Goal: Task Accomplishment & Management: Complete application form

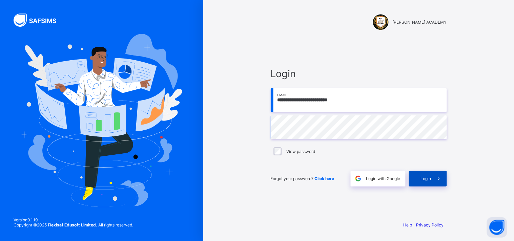
click at [417, 179] on div "Login" at bounding box center [428, 179] width 38 height 16
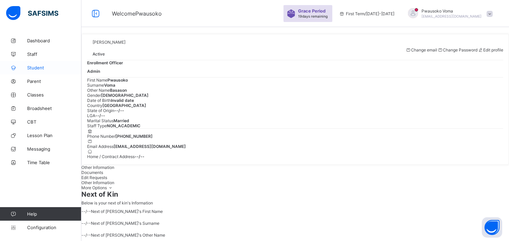
click at [37, 69] on span "Student" at bounding box center [54, 67] width 54 height 5
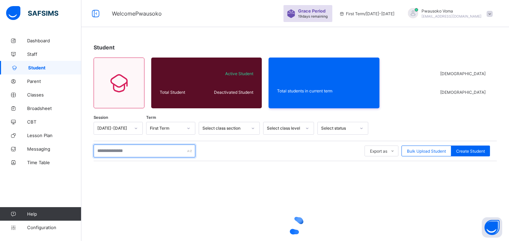
click at [122, 147] on input "text" at bounding box center [145, 151] width 102 height 13
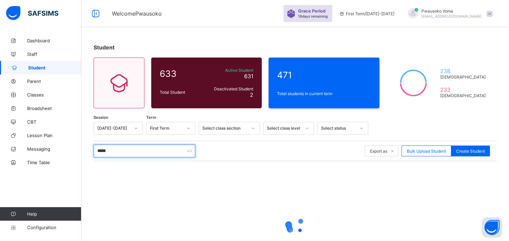
type input "******"
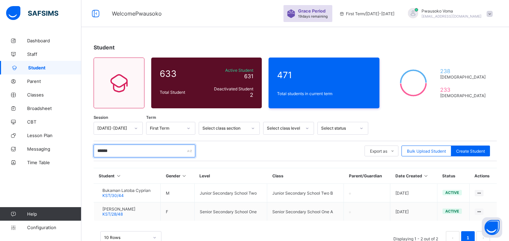
drag, startPoint x: 114, startPoint y: 150, endPoint x: 92, endPoint y: 154, distance: 22.4
click at [92, 154] on div "Student 633 Total Student Active Student 631 Deactivated Student 2 471 Total st…" at bounding box center [294, 148] width 427 height 228
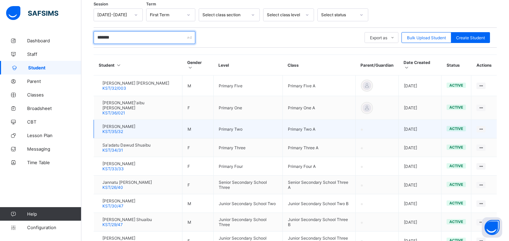
scroll to position [173, 0]
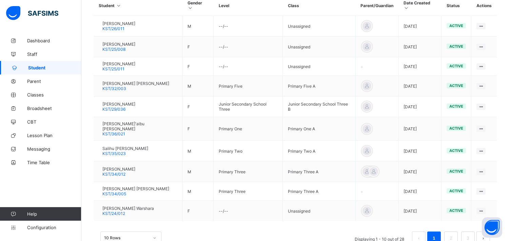
type input "*******"
click at [474, 221] on div "10 Rows Displaying 1 - 10 out of 28 1 2 3" at bounding box center [295, 235] width 403 height 34
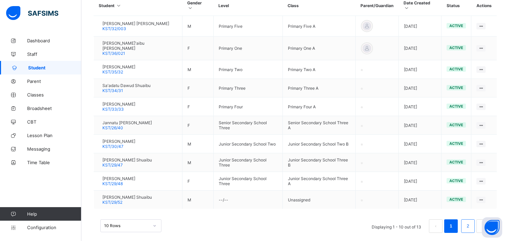
click at [471, 222] on link "2" at bounding box center [467, 226] width 6 height 9
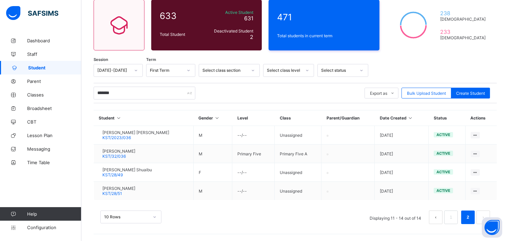
scroll to position [57, 0]
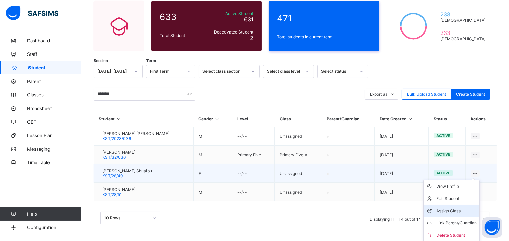
click at [460, 212] on div "Assign Class" at bounding box center [456, 211] width 40 height 7
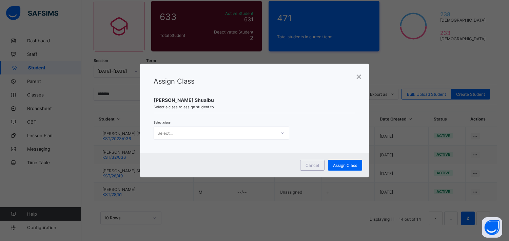
drag, startPoint x: 242, startPoint y: 127, endPoint x: 247, endPoint y: 147, distance: 20.1
click at [242, 132] on div "Select..." at bounding box center [222, 133] width 136 height 13
click at [248, 137] on div "Select..." at bounding box center [215, 132] width 122 height 9
click at [281, 134] on icon at bounding box center [282, 133] width 4 height 7
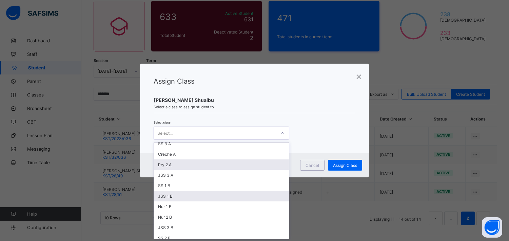
scroll to position [93, 0]
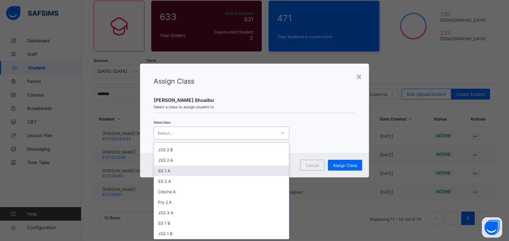
drag, startPoint x: 173, startPoint y: 166, endPoint x: 177, endPoint y: 172, distance: 7.3
click at [173, 168] on div "SS 1 A" at bounding box center [221, 171] width 135 height 11
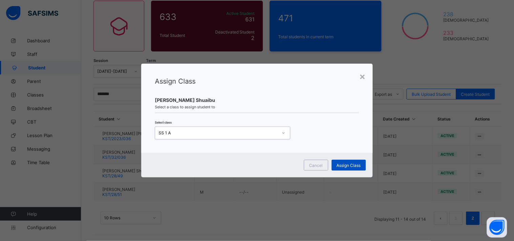
click at [338, 165] on span "Assign Class" at bounding box center [349, 165] width 24 height 5
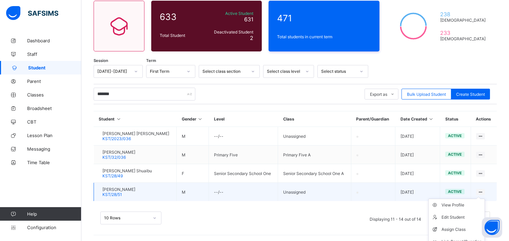
click at [483, 190] on icon at bounding box center [481, 192] width 6 height 5
click at [457, 228] on div "Assign Class" at bounding box center [461, 229] width 40 height 7
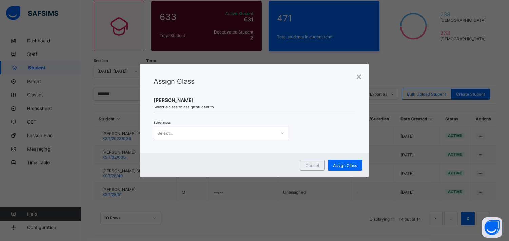
click at [272, 128] on div "Select..." at bounding box center [222, 133] width 136 height 13
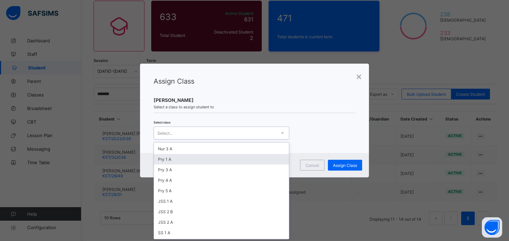
scroll to position [38, 0]
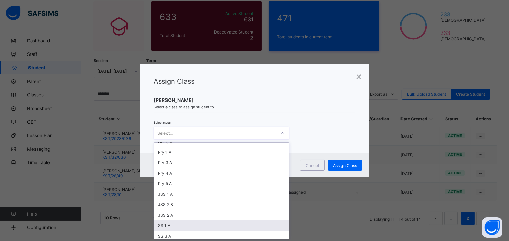
click at [166, 223] on div "SS 1 A" at bounding box center [221, 226] width 135 height 11
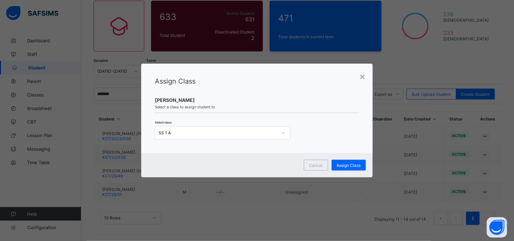
drag, startPoint x: 338, startPoint y: 167, endPoint x: 338, endPoint y: 172, distance: 4.7
click at [338, 171] on div "Cancel Assign Class" at bounding box center [257, 165] width 232 height 24
click at [335, 168] on div "Assign Class" at bounding box center [349, 165] width 34 height 11
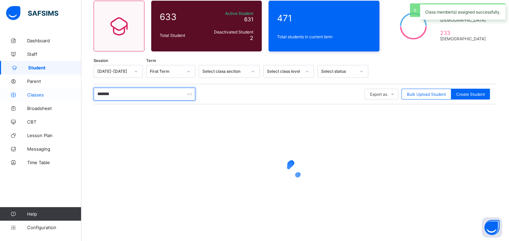
drag, startPoint x: 124, startPoint y: 97, endPoint x: 69, endPoint y: 100, distance: 55.0
click at [69, 100] on div "Welcome Pwausoko Grace Period 19 days remaining First Term / [DATE]-[DATE] Pwau…" at bounding box center [254, 93] width 509 height 300
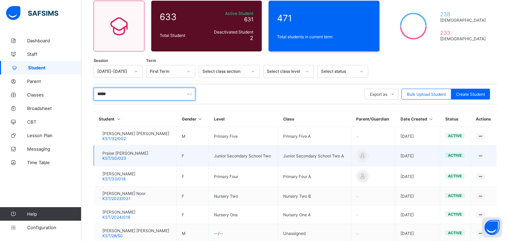
scroll to position [99, 0]
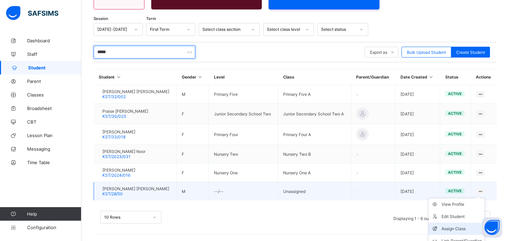
type input "*****"
click at [459, 226] on div "Assign Class" at bounding box center [461, 229] width 40 height 7
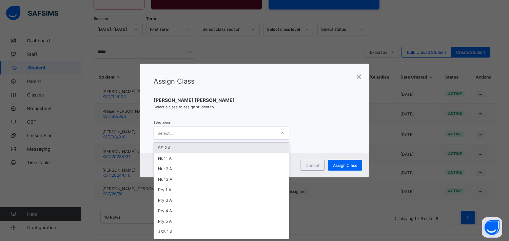
click at [253, 134] on div "Select..." at bounding box center [215, 132] width 122 height 9
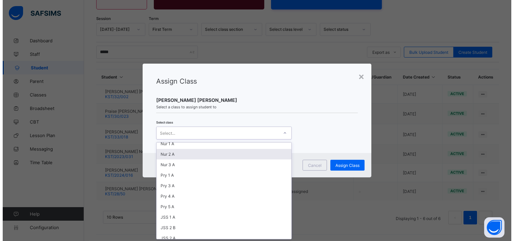
scroll to position [38, 0]
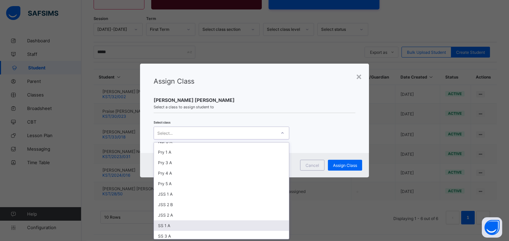
click at [180, 221] on div "SS 1 A" at bounding box center [221, 226] width 135 height 11
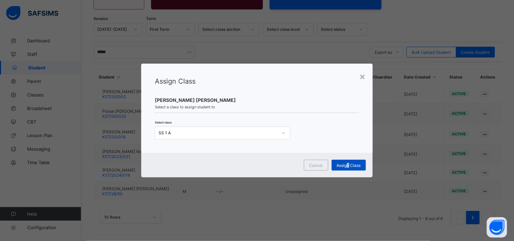
click at [348, 168] on div "Assign Class" at bounding box center [349, 165] width 34 height 11
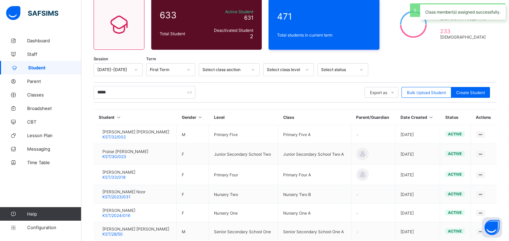
scroll to position [99, 0]
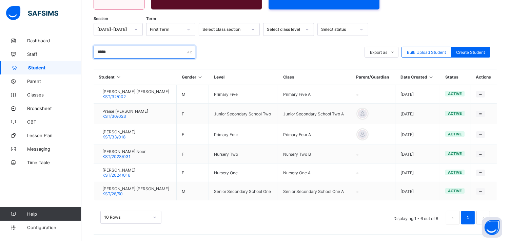
drag, startPoint x: 114, startPoint y: 49, endPoint x: 85, endPoint y: 53, distance: 28.8
click at [85, 53] on div "Student 633 Total Student Active Student 631 Deactivated Student 2 471 Total st…" at bounding box center [294, 88] width 427 height 307
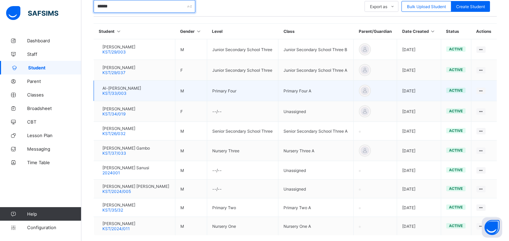
scroll to position [180, 0]
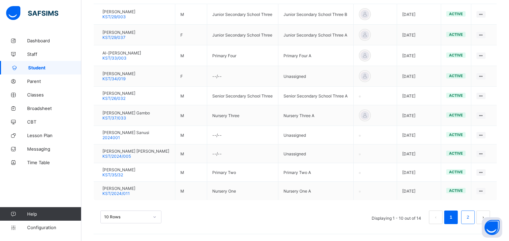
type input "******"
click at [471, 222] on link "2" at bounding box center [467, 217] width 6 height 9
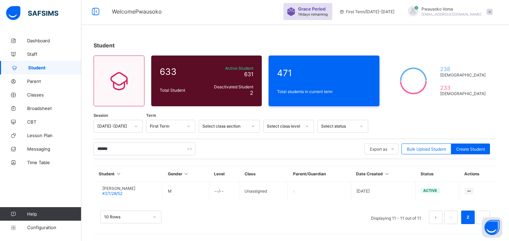
scroll to position [1, 0]
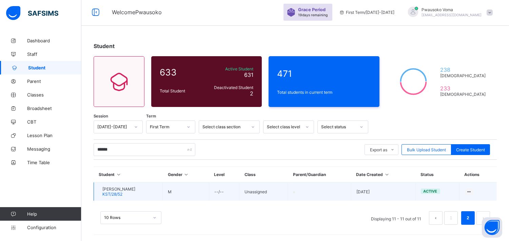
click at [481, 191] on td "View Profile Edit Student Assign Class Link Parent/Guardian Delete Student" at bounding box center [477, 192] width 37 height 19
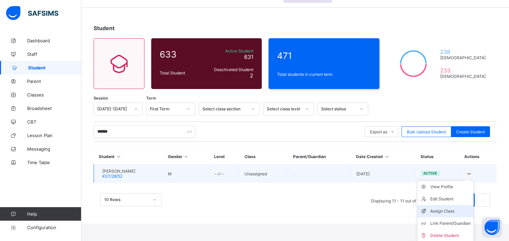
click at [461, 212] on div "Assign Class" at bounding box center [450, 211] width 40 height 7
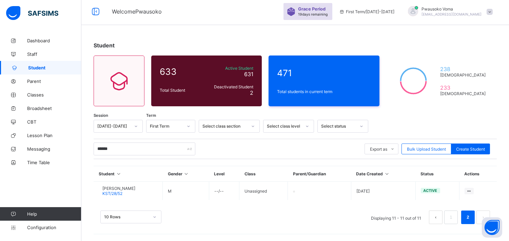
scroll to position [1, 0]
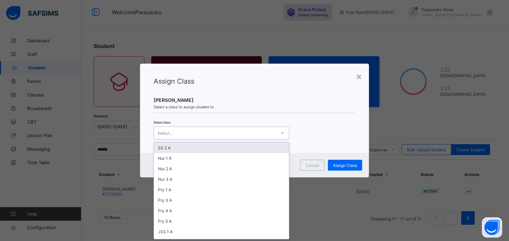
click at [263, 133] on div "Select..." at bounding box center [215, 132] width 122 height 9
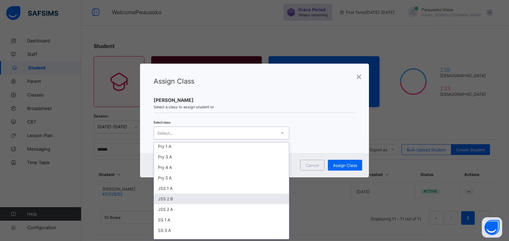
scroll to position [75, 0]
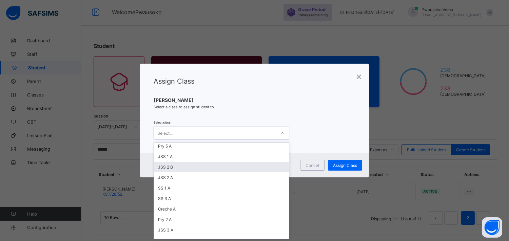
click at [170, 186] on div "SS 1 A" at bounding box center [221, 188] width 135 height 11
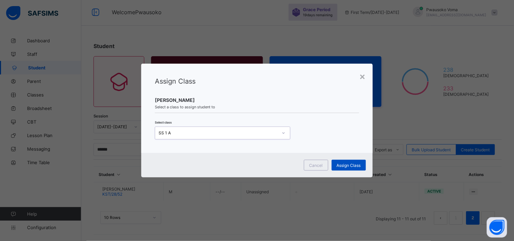
click at [353, 164] on span "Assign Class" at bounding box center [349, 165] width 24 height 5
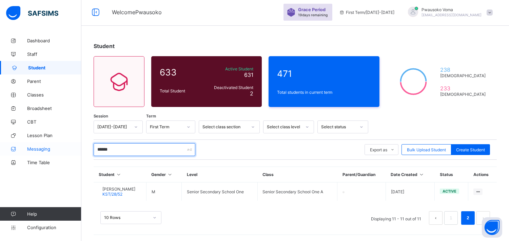
drag, startPoint x: 130, startPoint y: 151, endPoint x: 69, endPoint y: 150, distance: 60.3
click at [69, 150] on div "Welcome Pwausoko Grace Period 19 days remaining First Term / [DATE]-[DATE] Pwau…" at bounding box center [254, 120] width 509 height 243
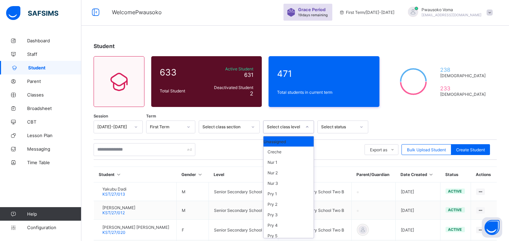
click at [305, 131] on div at bounding box center [307, 127] width 12 height 11
click at [279, 221] on div "JSS 2" at bounding box center [288, 219] width 50 height 11
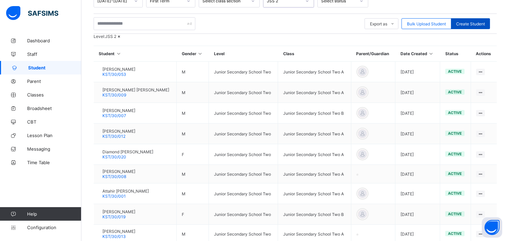
scroll to position [114, 0]
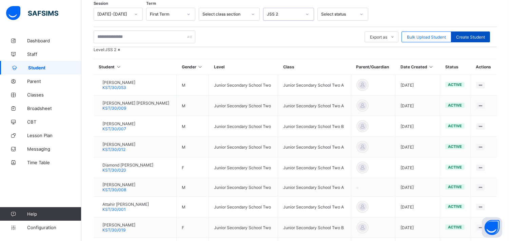
click at [470, 38] on span "Create Student" at bounding box center [470, 37] width 29 height 5
select select "**"
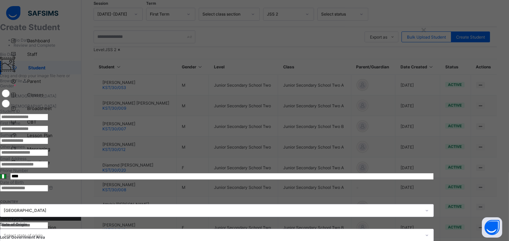
scroll to position [39, 0]
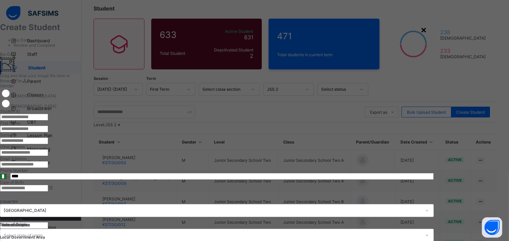
click at [427, 31] on div "×" at bounding box center [423, 30] width 6 height 12
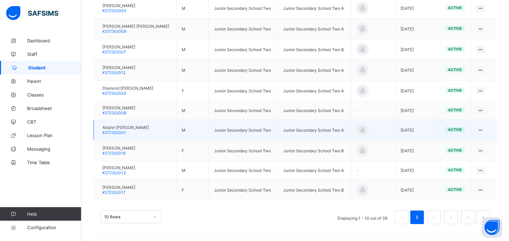
scroll to position [211, 0]
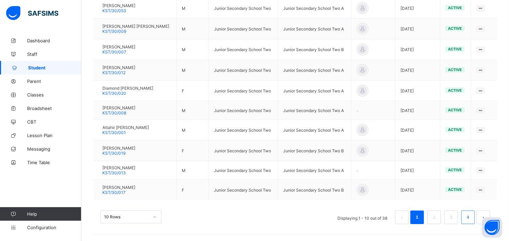
click at [471, 220] on link "4" at bounding box center [467, 217] width 6 height 9
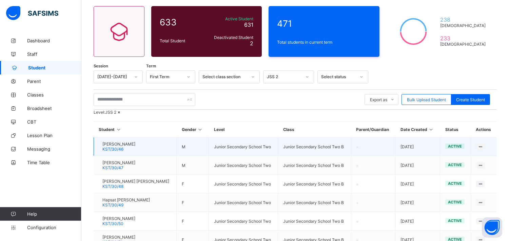
scroll to position [42, 0]
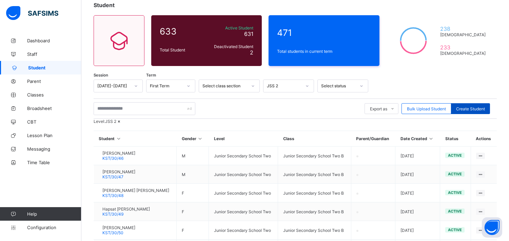
click at [470, 103] on div "Create Student" at bounding box center [470, 108] width 39 height 11
select select "**"
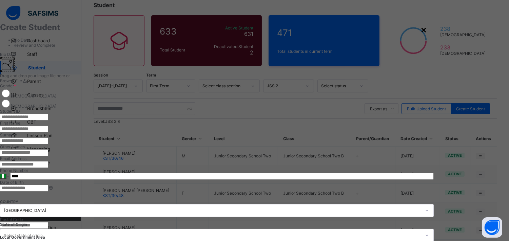
drag, startPoint x: 492, startPoint y: 26, endPoint x: 484, endPoint y: 32, distance: 9.7
click at [434, 32] on div "**********" at bounding box center [217, 120] width 434 height 207
click at [427, 32] on div "×" at bounding box center [423, 30] width 6 height 12
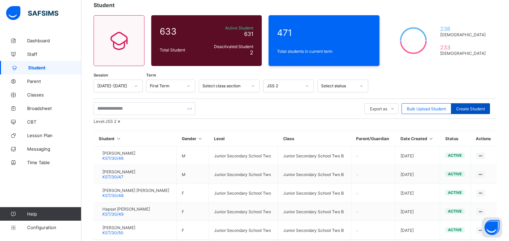
click at [459, 109] on div "Create Student" at bounding box center [470, 108] width 39 height 11
select select "**"
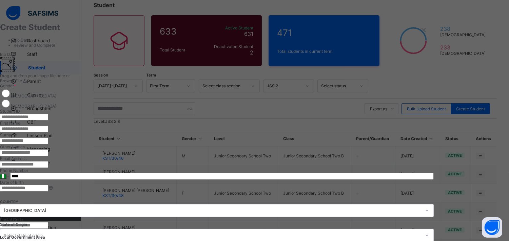
click at [48, 121] on input "text" at bounding box center [24, 117] width 48 height 7
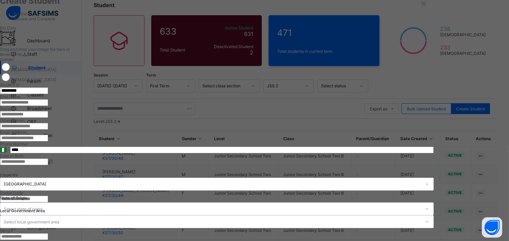
scroll to position [75, 0]
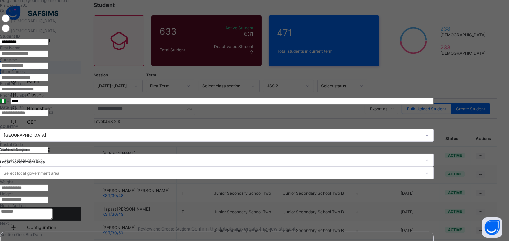
type input "*********"
click at [48, 57] on input "text" at bounding box center [24, 54] width 48 height 7
type input "*****"
click at [48, 69] on input "text" at bounding box center [24, 65] width 48 height 7
type input "*******"
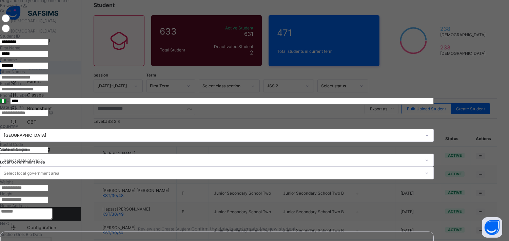
click at [48, 81] on input "text" at bounding box center [24, 77] width 48 height 7
type input "******"
click at [48, 117] on input at bounding box center [24, 113] width 48 height 7
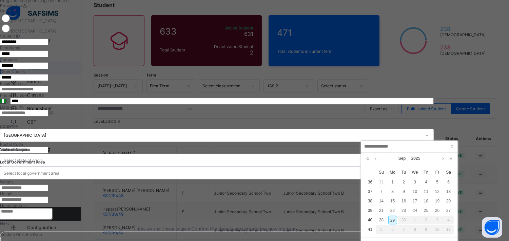
click at [377, 144] on body "Welcome Pwausoko Grace Period 19 days remaining First Term / [DATE]-[DATE] Pwau…" at bounding box center [254, 147] width 509 height 379
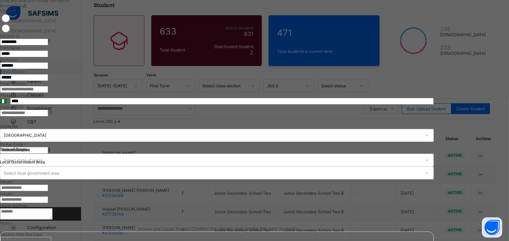
click at [48, 117] on input at bounding box center [24, 113] width 48 height 7
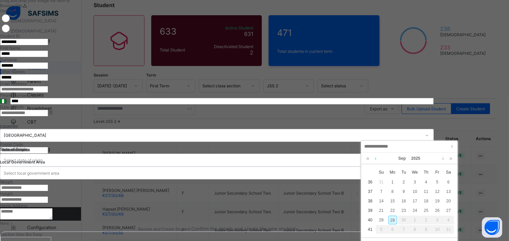
click at [374, 160] on link at bounding box center [375, 159] width 5 height 12
click at [375, 159] on link at bounding box center [375, 159] width 5 height 12
click at [445, 159] on link at bounding box center [442, 159] width 5 height 12
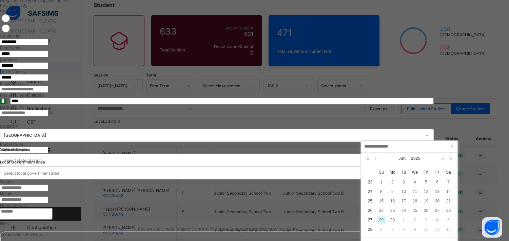
click at [445, 159] on link at bounding box center [442, 159] width 5 height 12
click at [367, 160] on link at bounding box center [367, 159] width 6 height 12
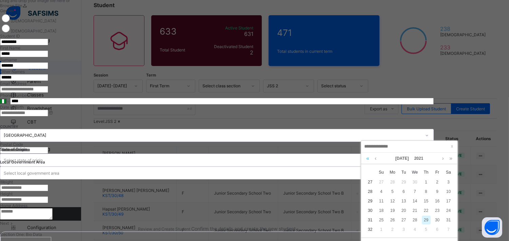
click at [367, 160] on link at bounding box center [367, 159] width 6 height 12
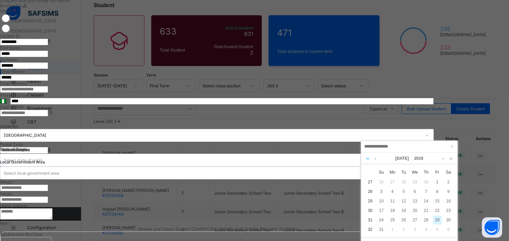
click at [367, 160] on link at bounding box center [367, 159] width 6 height 12
click at [415, 219] on div "31" at bounding box center [415, 220] width 9 height 9
type input "**********"
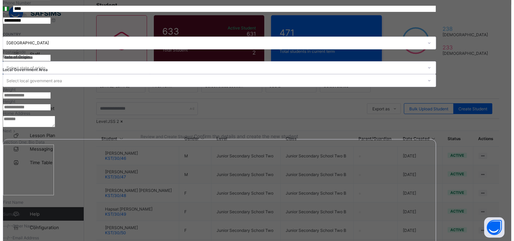
scroll to position [263, 0]
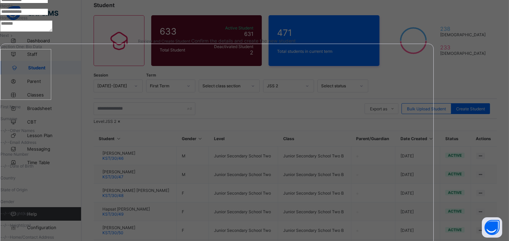
click at [434, 38] on div "Next" at bounding box center [217, 35] width 434 height 5
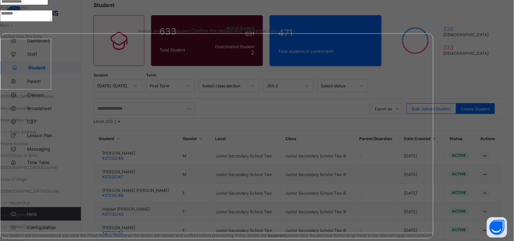
scroll to position [107, 0]
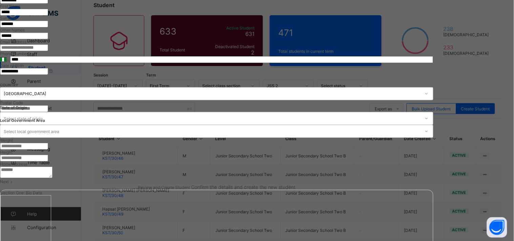
select select "**"
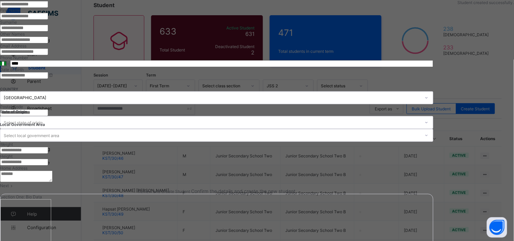
scroll to position [38, 0]
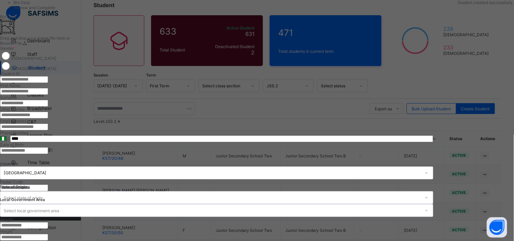
click at [48, 83] on input "text" at bounding box center [24, 79] width 48 height 7
type input "*********"
click at [48, 95] on input "text" at bounding box center [24, 91] width 48 height 7
type input "*******"
click at [48, 107] on input "text" at bounding box center [24, 103] width 48 height 7
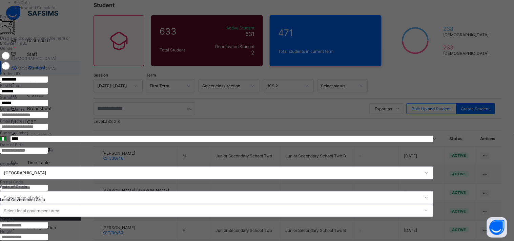
type input "******"
click at [48, 119] on input "text" at bounding box center [24, 115] width 48 height 7
type input "******"
click at [48, 154] on input at bounding box center [24, 150] width 48 height 7
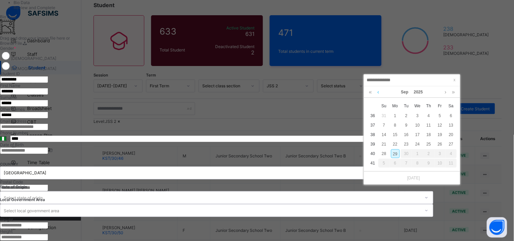
click at [380, 91] on link at bounding box center [378, 92] width 5 height 12
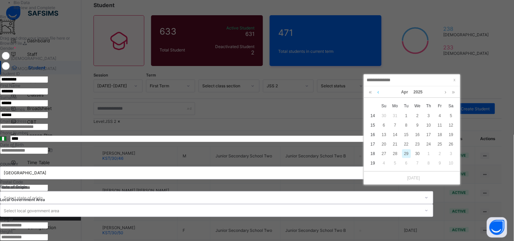
click at [380, 91] on link at bounding box center [378, 92] width 5 height 12
click at [448, 93] on link at bounding box center [445, 92] width 5 height 12
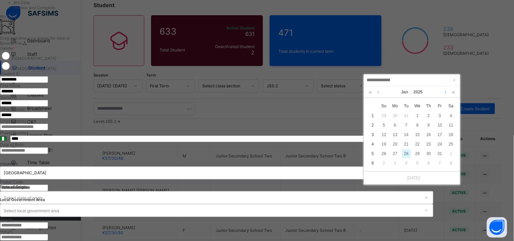
click at [448, 93] on link at bounding box center [445, 92] width 5 height 12
click at [368, 95] on link at bounding box center [370, 92] width 6 height 12
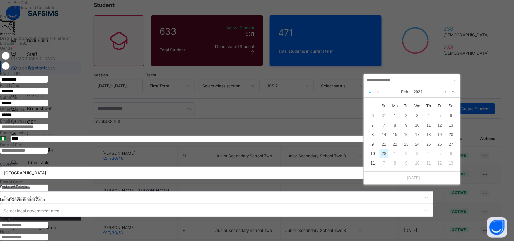
click at [368, 95] on link at bounding box center [370, 92] width 6 height 12
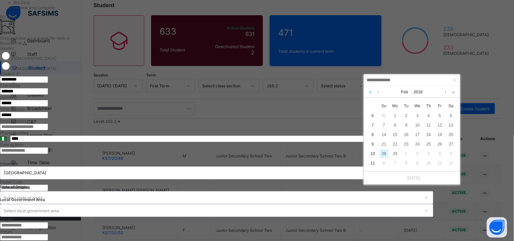
click at [368, 95] on link at bounding box center [370, 92] width 6 height 12
click at [387, 143] on div "16" at bounding box center [384, 144] width 9 height 9
type input "**********"
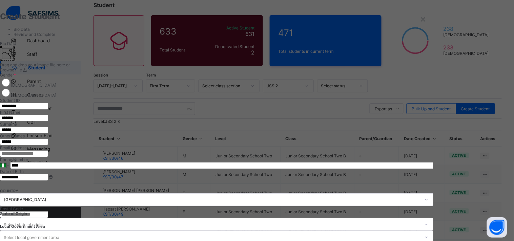
scroll to position [0, 0]
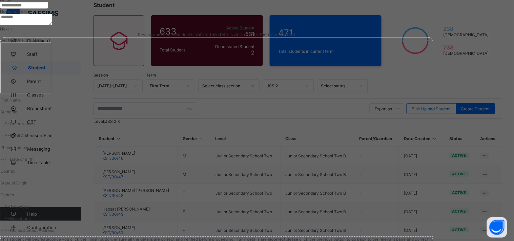
click at [9, 32] on span "Next" at bounding box center [4, 28] width 9 height 5
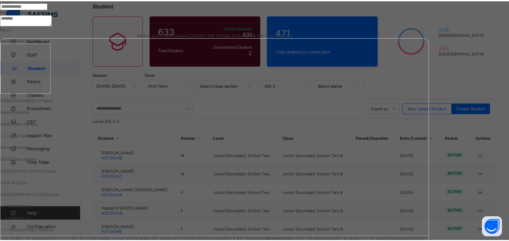
scroll to position [107, 0]
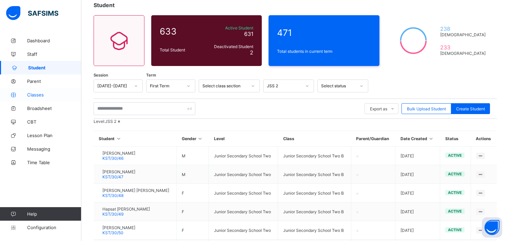
click at [32, 93] on span "Classes" at bounding box center [54, 94] width 54 height 5
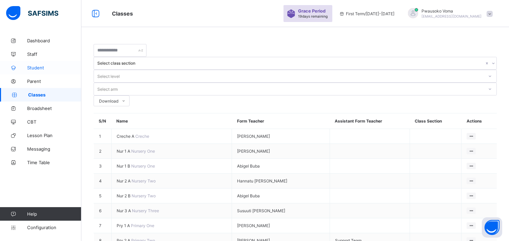
click at [54, 70] on link "Student" at bounding box center [40, 68] width 81 height 14
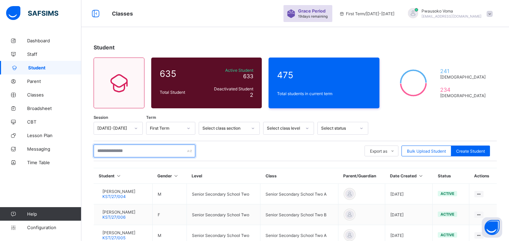
drag, startPoint x: 109, startPoint y: 151, endPoint x: 111, endPoint y: 160, distance: 9.3
click at [109, 151] on input "text" at bounding box center [145, 151] width 102 height 13
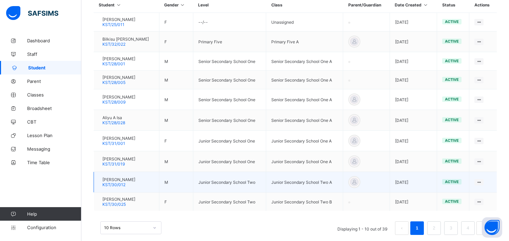
scroll to position [182, 0]
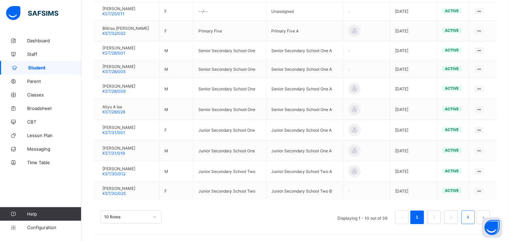
type input "*******"
click at [470, 219] on link "4" at bounding box center [467, 217] width 6 height 9
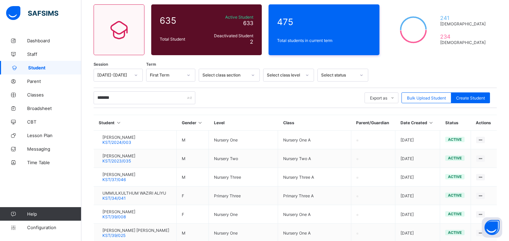
scroll to position [150, 0]
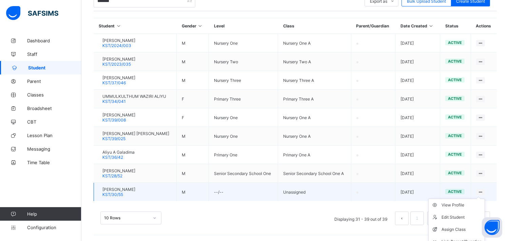
click at [483, 191] on icon at bounding box center [481, 192] width 6 height 5
click at [448, 224] on li "Assign Class" at bounding box center [456, 230] width 56 height 12
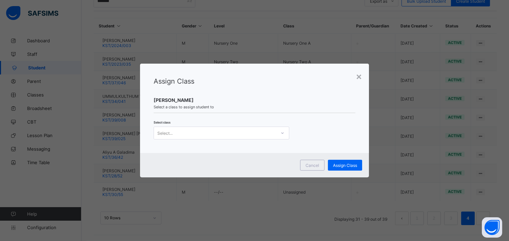
click at [217, 135] on div "Select..." at bounding box center [215, 132] width 122 height 9
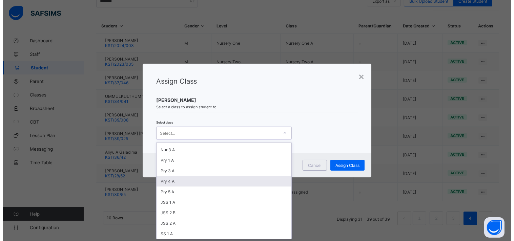
scroll to position [38, 0]
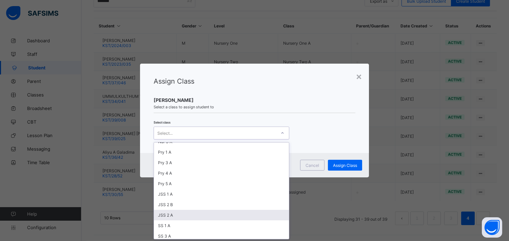
click at [175, 214] on div "JSS 2 A" at bounding box center [221, 215] width 135 height 11
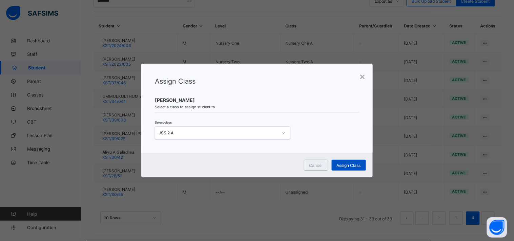
click at [347, 166] on span "Assign Class" at bounding box center [349, 165] width 24 height 5
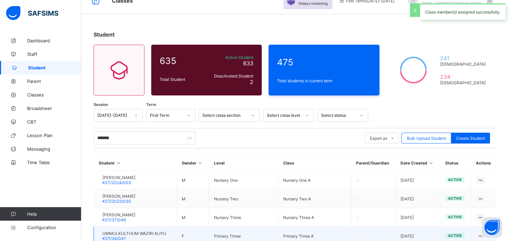
scroll to position [0, 0]
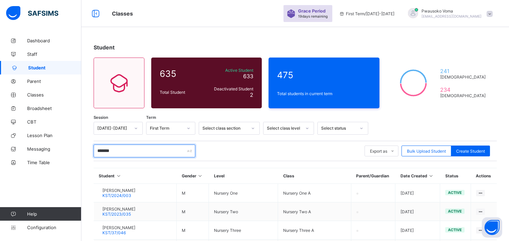
drag, startPoint x: 137, startPoint y: 151, endPoint x: 90, endPoint y: 160, distance: 48.3
click at [90, 160] on div "Student 635 Total Student Active Student 633 Deactivated Student 2 475 Total st…" at bounding box center [294, 213] width 427 height 359
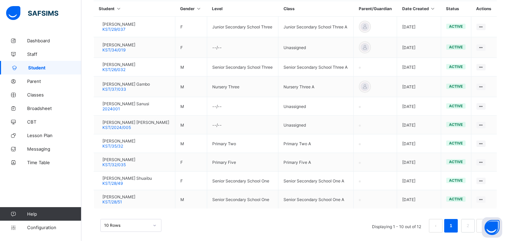
scroll to position [175, 0]
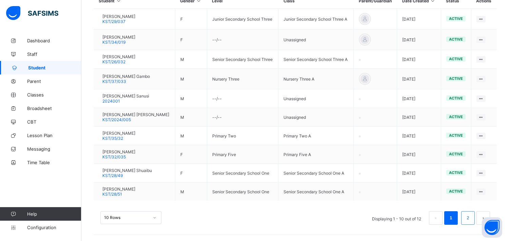
type input "******"
click at [472, 223] on li "2" at bounding box center [468, 219] width 14 height 14
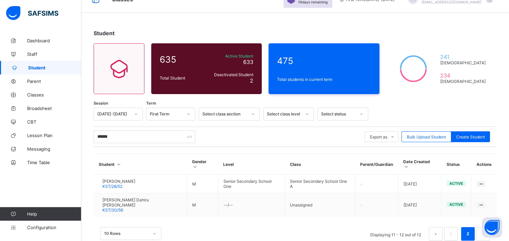
scroll to position [20, 0]
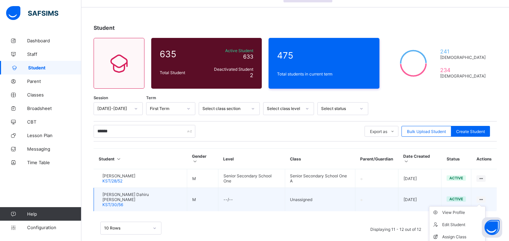
click at [484, 197] on icon at bounding box center [481, 199] width 6 height 5
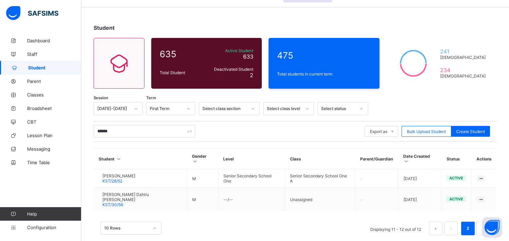
drag, startPoint x: 444, startPoint y: 228, endPoint x: 445, endPoint y: 224, distance: 4.8
click at [0, 0] on icon at bounding box center [0, 0] width 0 height 0
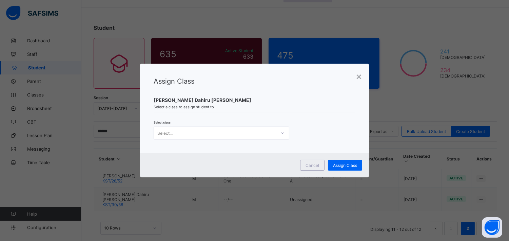
click at [239, 129] on div "Select..." at bounding box center [215, 132] width 122 height 9
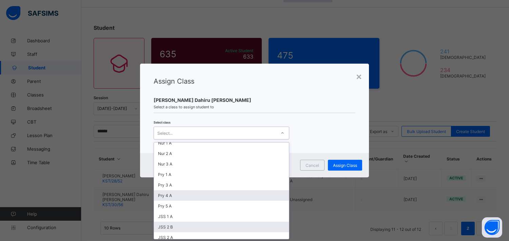
scroll to position [38, 0]
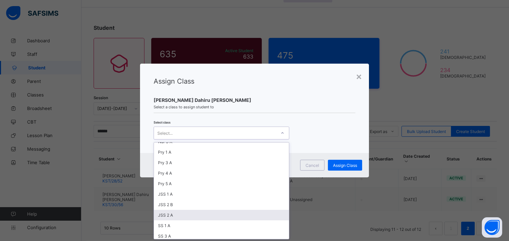
click at [179, 211] on div "JSS 2 A" at bounding box center [221, 215] width 135 height 11
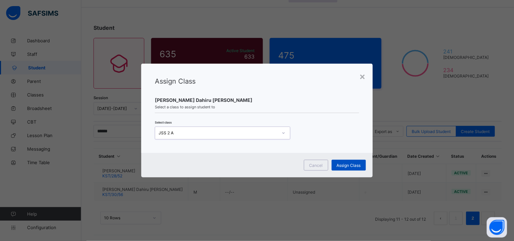
click at [356, 163] on span "Assign Class" at bounding box center [349, 165] width 24 height 5
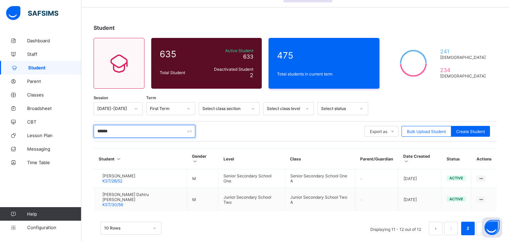
drag, startPoint x: 121, startPoint y: 131, endPoint x: 89, endPoint y: 136, distance: 32.9
click at [89, 135] on div "Student 635 Total Student Active Student 633 Deactivated Student 2 475 Total st…" at bounding box center [294, 133] width 427 height 238
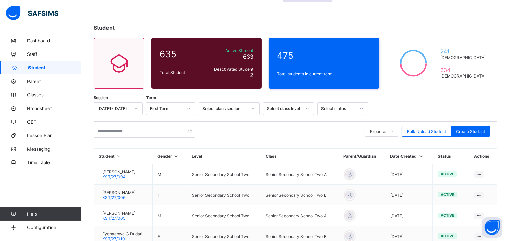
click at [303, 106] on div at bounding box center [307, 108] width 12 height 11
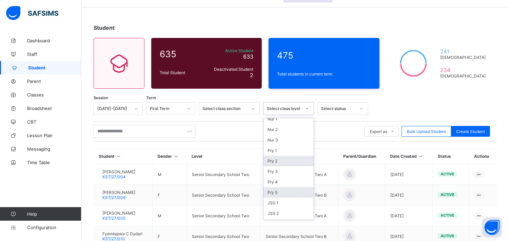
scroll to position [63, 0]
click at [277, 196] on div "SS 1" at bounding box center [288, 197] width 50 height 11
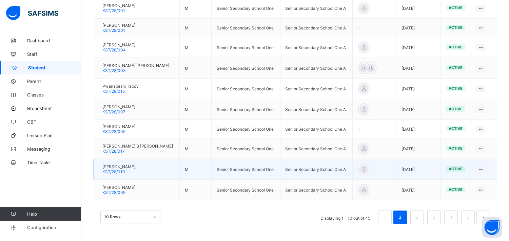
scroll to position [211, 0]
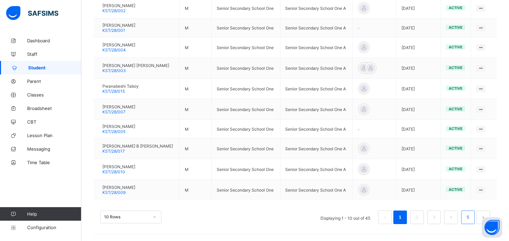
click at [471, 218] on link "5" at bounding box center [467, 217] width 6 height 9
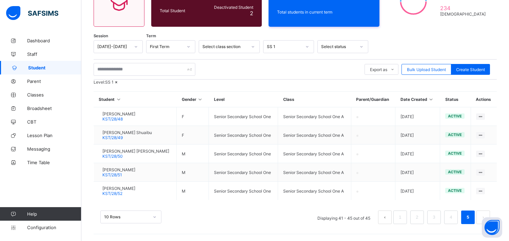
scroll to position [100, 0]
click at [284, 40] on div "SS 1" at bounding box center [288, 46] width 51 height 13
click at [345, 80] on div "Level: SS 1" at bounding box center [295, 82] width 403 height 5
click at [476, 67] on span "Create Student" at bounding box center [470, 69] width 29 height 5
select select "**"
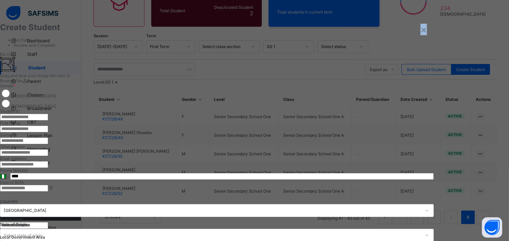
click at [427, 31] on div "×" at bounding box center [423, 30] width 6 height 12
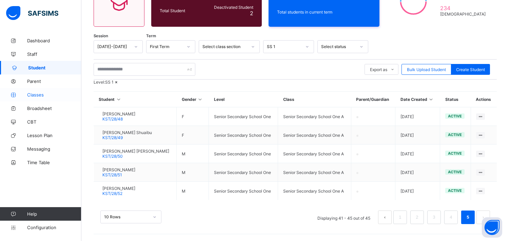
click at [33, 98] on link "Classes" at bounding box center [40, 95] width 81 height 14
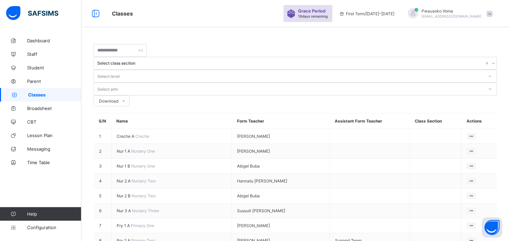
click at [120, 70] on div "Select level" at bounding box center [108, 76] width 22 height 13
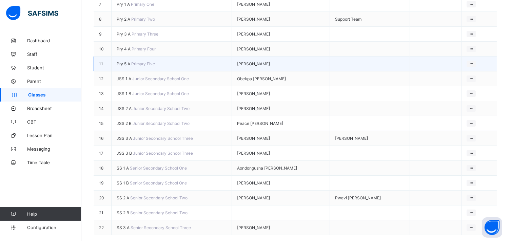
scroll to position [226, 0]
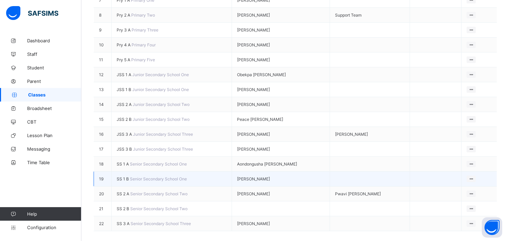
click at [130, 182] on span "SS 1 B" at bounding box center [123, 179] width 13 height 5
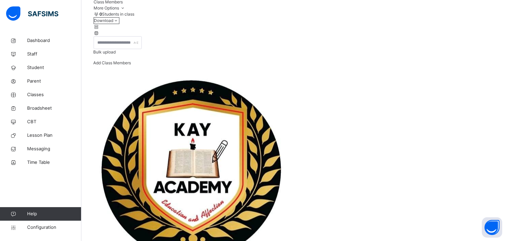
scroll to position [102, 0]
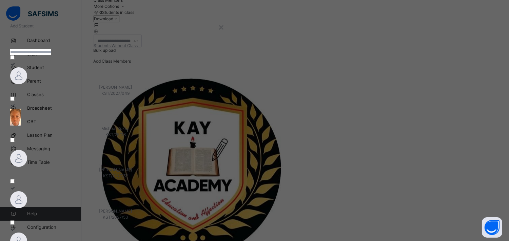
scroll to position [0, 0]
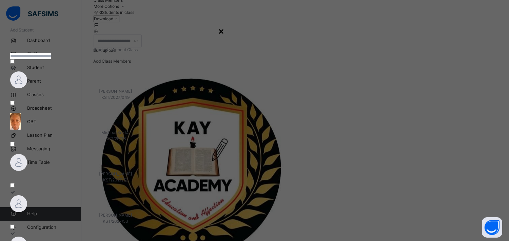
click at [224, 31] on div "×" at bounding box center [221, 31] width 6 height 14
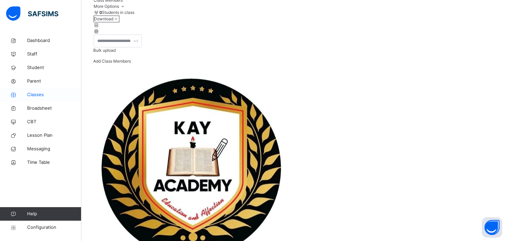
click at [34, 96] on span "Classes" at bounding box center [54, 95] width 54 height 7
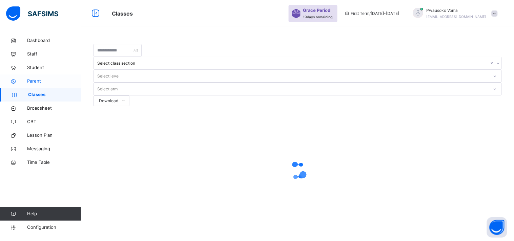
click at [28, 75] on link "Parent" at bounding box center [40, 82] width 81 height 14
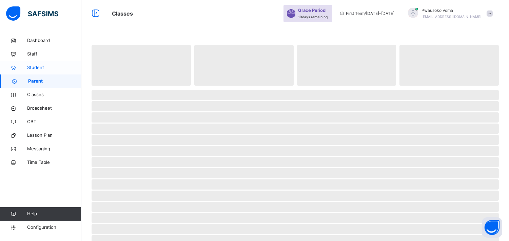
click at [26, 68] on icon at bounding box center [13, 67] width 27 height 5
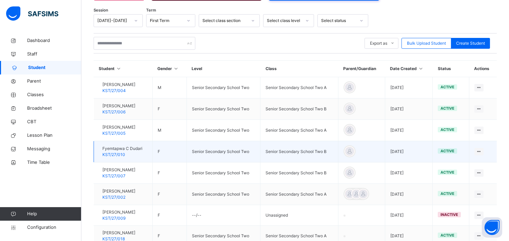
scroll to position [113, 0]
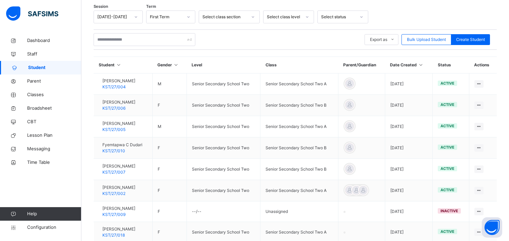
click at [288, 16] on div "Select class level" at bounding box center [284, 17] width 35 height 6
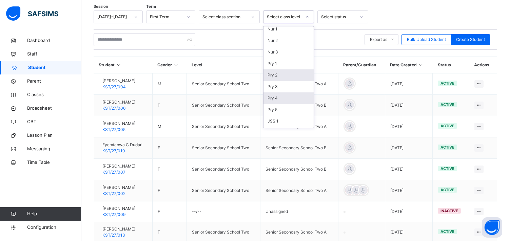
scroll to position [75, 0]
click at [272, 111] on div "SS 1" at bounding box center [288, 106] width 50 height 12
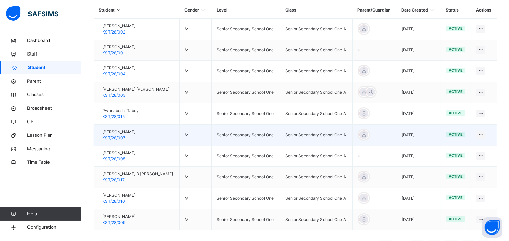
scroll to position [224, 0]
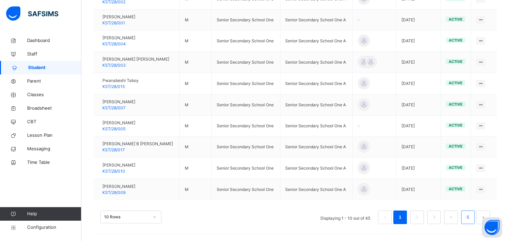
click at [475, 214] on li "5" at bounding box center [468, 218] width 14 height 14
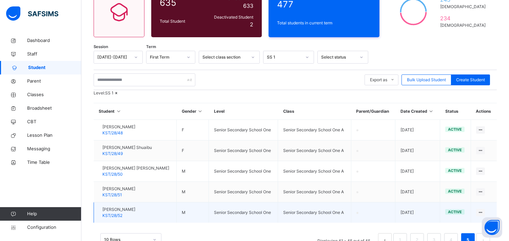
scroll to position [0, 0]
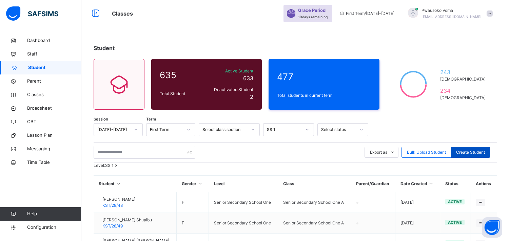
click at [482, 152] on span "Create Student" at bounding box center [470, 152] width 29 height 6
select select "**"
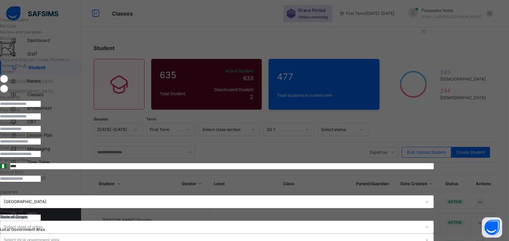
click at [497, 29] on div "**********" at bounding box center [254, 120] width 509 height 241
click at [427, 31] on div "×" at bounding box center [423, 31] width 6 height 14
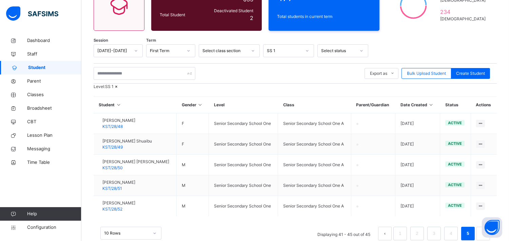
scroll to position [38, 0]
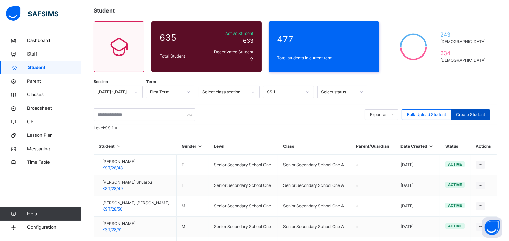
click at [464, 115] on span "Create Student" at bounding box center [470, 115] width 29 height 6
select select "**"
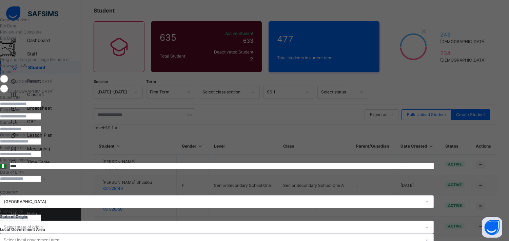
click at [266, 107] on div "Student ID" at bounding box center [217, 101] width 434 height 13
click at [41, 107] on input "text" at bounding box center [20, 104] width 41 height 6
type input "*********"
click at [41, 120] on input "text" at bounding box center [20, 117] width 41 height 6
type input "******"
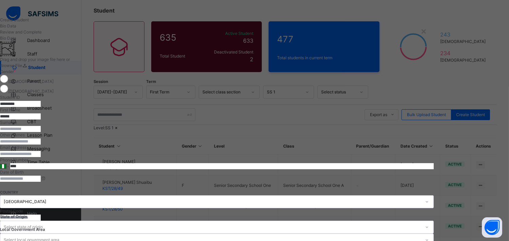
click at [41, 132] on input "text" at bounding box center [20, 129] width 41 height 6
type input "********"
click at [41, 145] on input "text" at bounding box center [20, 142] width 41 height 6
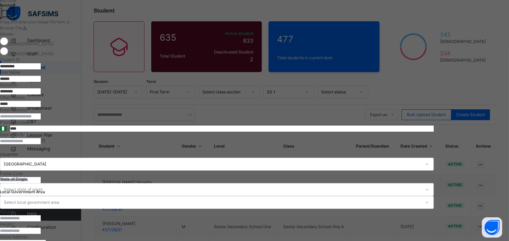
type input "*****"
click at [41, 144] on input at bounding box center [20, 141] width 41 height 6
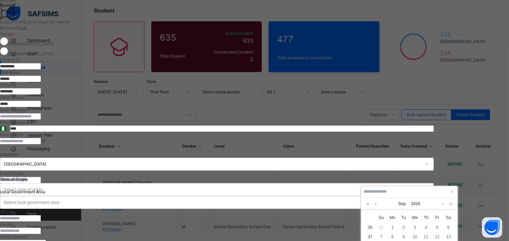
click at [374, 202] on link at bounding box center [375, 204] width 5 height 12
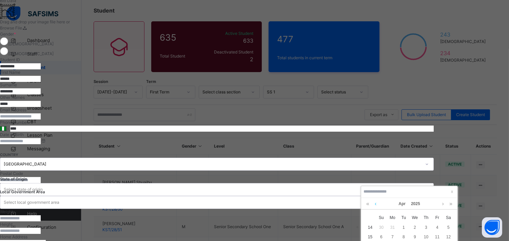
click at [374, 202] on link at bounding box center [375, 204] width 5 height 12
click at [443, 208] on link at bounding box center [442, 204] width 5 height 12
click at [375, 201] on link at bounding box center [375, 204] width 5 height 12
click at [368, 205] on link at bounding box center [367, 204] width 6 height 12
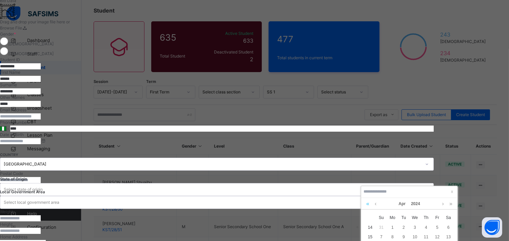
click at [368, 205] on link at bounding box center [367, 204] width 6 height 12
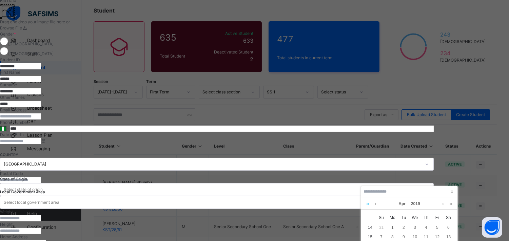
click at [368, 205] on link at bounding box center [367, 204] width 6 height 12
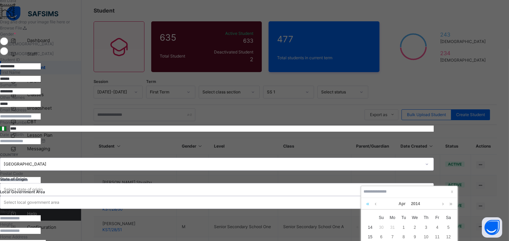
click at [368, 205] on link at bounding box center [367, 204] width 6 height 12
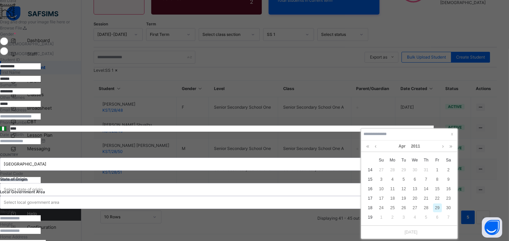
scroll to position [113, 0]
click at [381, 185] on div "10" at bounding box center [381, 189] width 9 height 9
type input "**********"
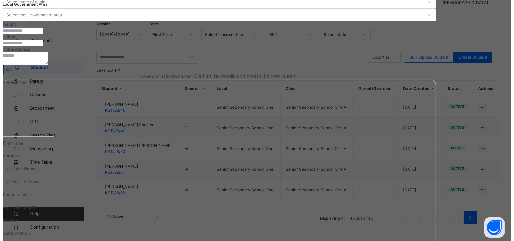
scroll to position [226, 0]
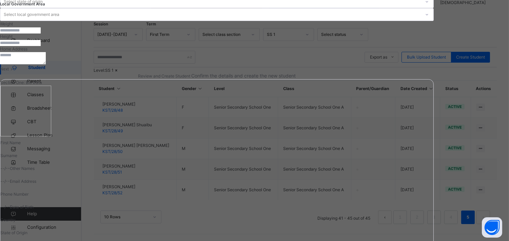
click at [9, 72] on span "Next" at bounding box center [4, 68] width 9 height 5
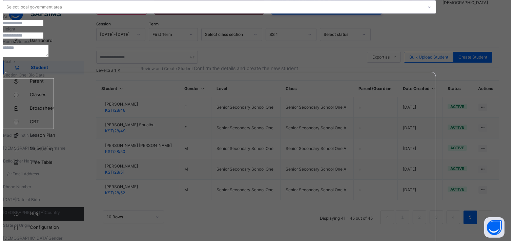
scroll to position [131, 0]
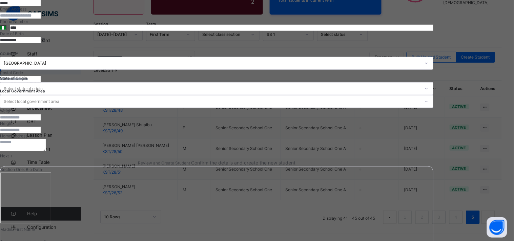
select select "**"
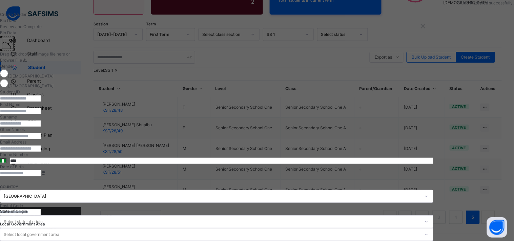
scroll to position [0, 0]
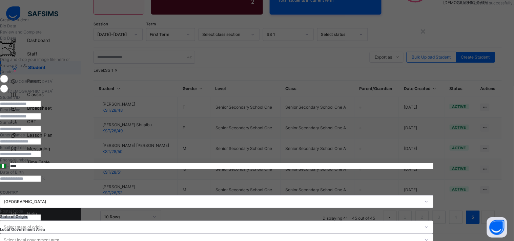
click at [286, 95] on div "[DEMOGRAPHIC_DATA]" at bounding box center [217, 90] width 434 height 10
click at [41, 107] on input "text" at bounding box center [20, 104] width 41 height 6
type input "*********"
click at [288, 120] on div "First Name" at bounding box center [217, 113] width 434 height 13
click at [41, 120] on input "text" at bounding box center [20, 117] width 41 height 6
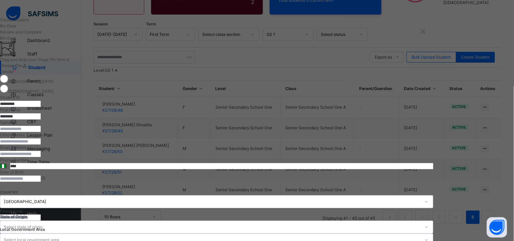
type input "********"
click at [41, 132] on input "text" at bounding box center [20, 129] width 41 height 6
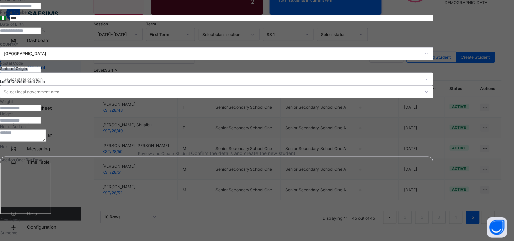
scroll to position [151, 0]
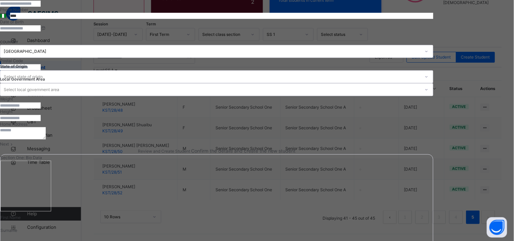
type input "******"
click at [41, 32] on input at bounding box center [20, 28] width 41 height 6
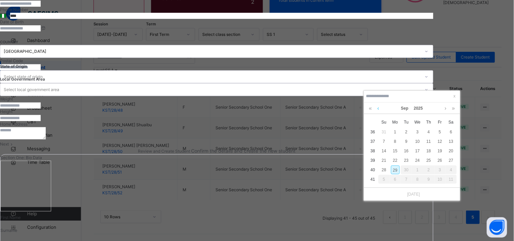
click at [377, 103] on link at bounding box center [378, 109] width 5 height 12
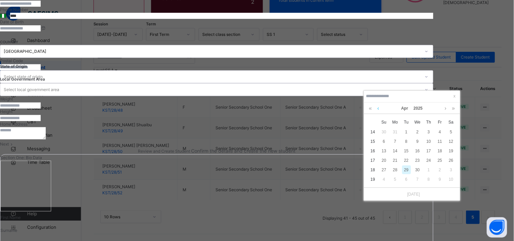
click at [377, 103] on link at bounding box center [378, 109] width 5 height 12
click at [443, 103] on link at bounding box center [445, 109] width 5 height 12
click at [372, 103] on link at bounding box center [370, 109] width 6 height 12
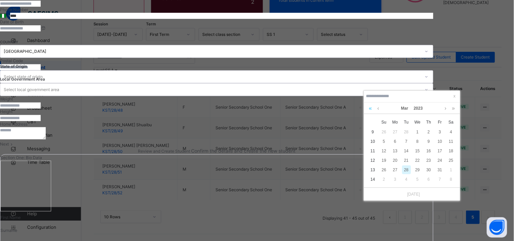
click at [372, 103] on link at bounding box center [370, 109] width 6 height 12
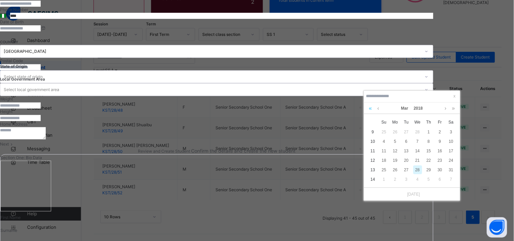
click at [372, 103] on link at bounding box center [370, 109] width 6 height 12
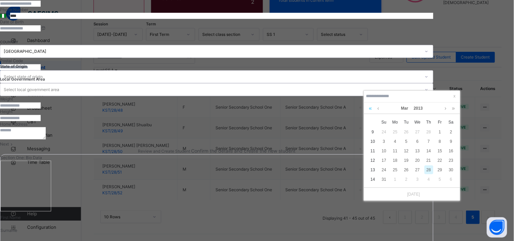
click at [372, 103] on link at bounding box center [370, 109] width 6 height 12
click at [416, 128] on div "3" at bounding box center [418, 132] width 9 height 9
type input "**********"
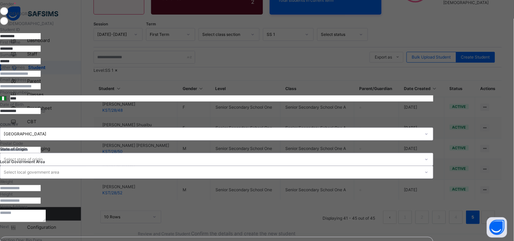
scroll to position [278, 0]
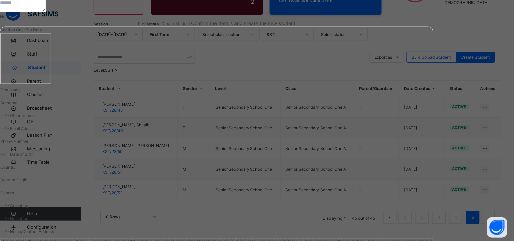
click at [15, 19] on span at bounding box center [12, 16] width 6 height 5
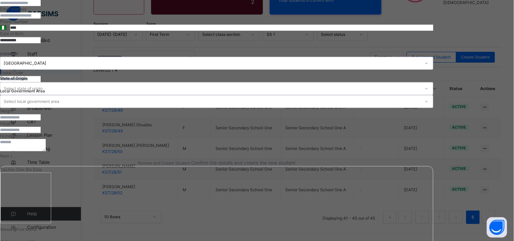
select select "**"
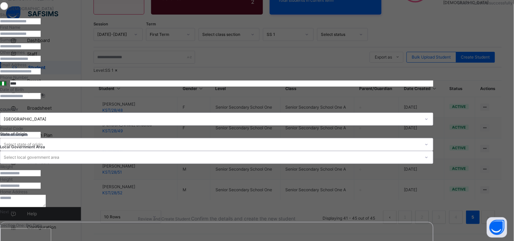
scroll to position [15, 0]
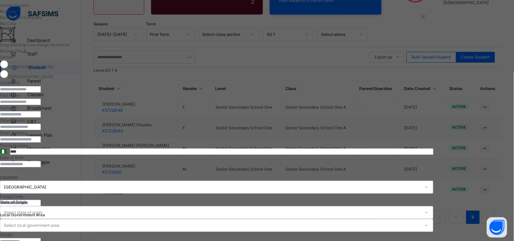
click at [41, 93] on input "text" at bounding box center [20, 89] width 41 height 6
type input "*********"
click at [41, 105] on input "text" at bounding box center [20, 102] width 41 height 6
type input "*****"
click at [41, 118] on input "text" at bounding box center [20, 115] width 41 height 6
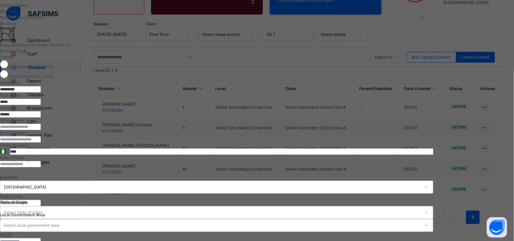
type input "******"
click at [41, 130] on input "text" at bounding box center [20, 127] width 41 height 6
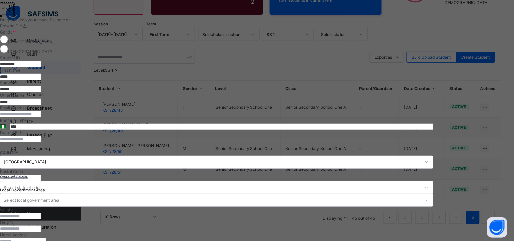
scroll to position [52, 0]
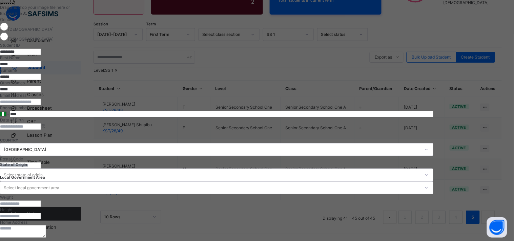
type input "*****"
click at [41, 130] on input at bounding box center [20, 127] width 41 height 6
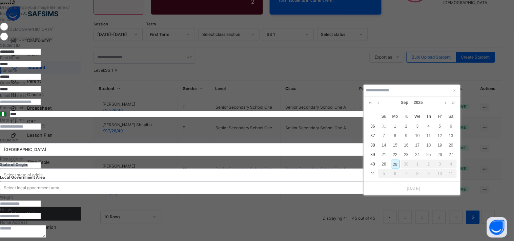
click at [448, 97] on link at bounding box center [445, 103] width 5 height 12
click at [368, 97] on link at bounding box center [370, 103] width 6 height 12
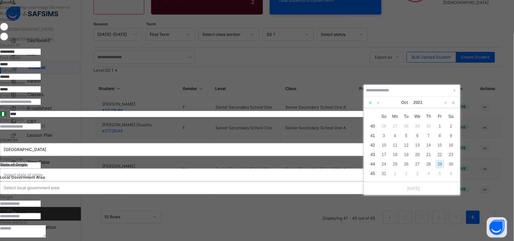
click at [368, 97] on link at bounding box center [370, 103] width 6 height 12
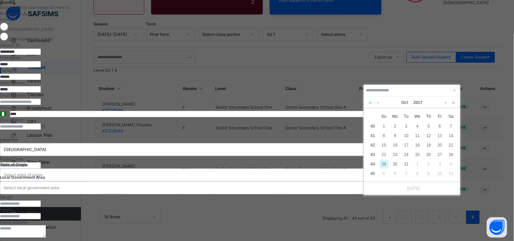
click at [368, 97] on link at bounding box center [370, 103] width 6 height 12
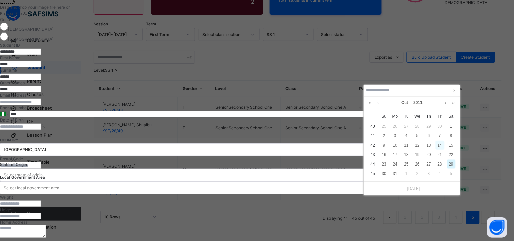
click at [443, 141] on div "14" at bounding box center [440, 145] width 9 height 9
type input "**********"
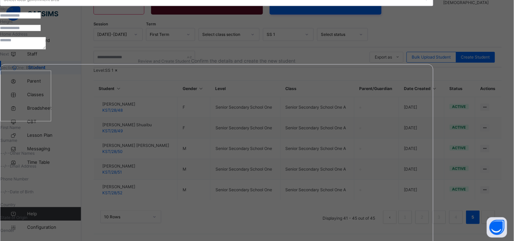
click at [9, 57] on span "Next" at bounding box center [4, 54] width 9 height 5
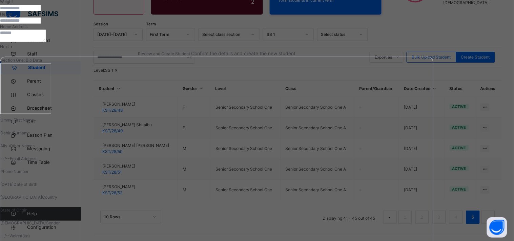
scroll to position [131, 0]
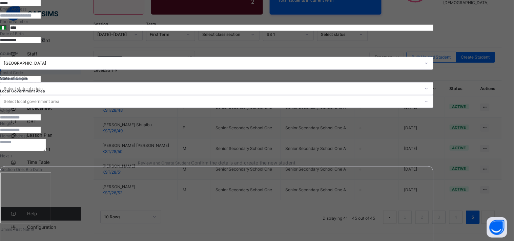
select select "**"
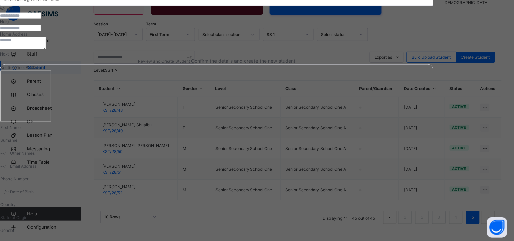
click at [434, 57] on div "Next" at bounding box center [217, 54] width 434 height 6
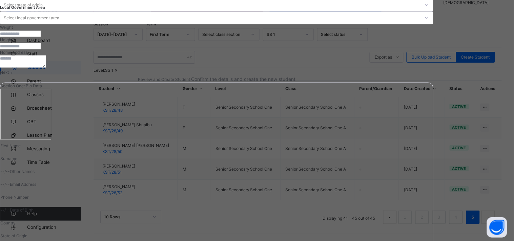
click at [9, 75] on span "Next" at bounding box center [4, 72] width 9 height 5
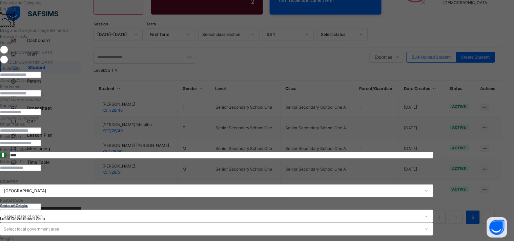
scroll to position [15, 0]
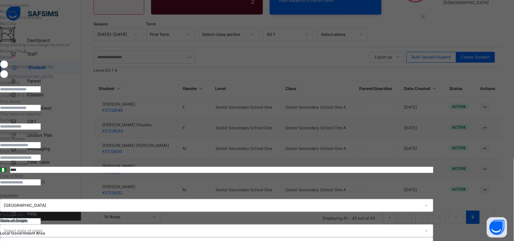
click at [264, 70] on div "[DEMOGRAPHIC_DATA]" at bounding box center [217, 65] width 434 height 10
click at [41, 93] on input "text" at bounding box center [20, 89] width 41 height 6
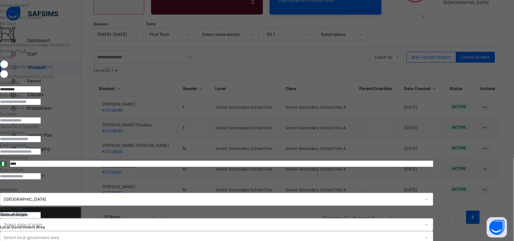
type input "*********"
click at [41, 105] on input "text" at bounding box center [20, 102] width 41 height 6
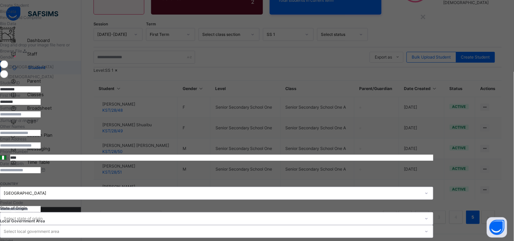
type input "********"
click at [41, 118] on input "text" at bounding box center [20, 115] width 41 height 6
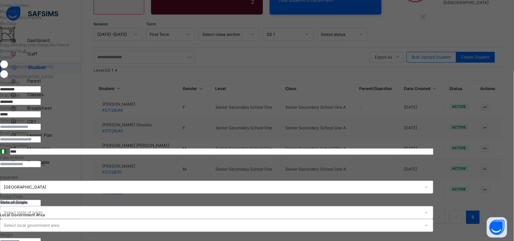
type input "*****"
click at [41, 167] on input at bounding box center [20, 164] width 41 height 6
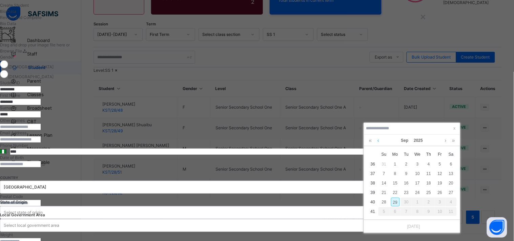
click at [379, 135] on link at bounding box center [378, 141] width 5 height 12
click at [372, 135] on link at bounding box center [370, 141] width 6 height 12
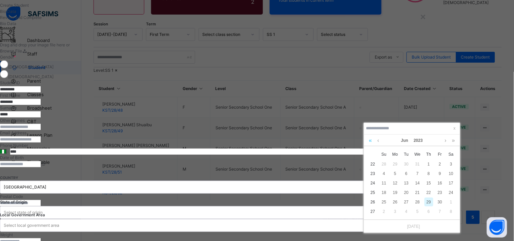
click at [372, 135] on link at bounding box center [370, 141] width 6 height 12
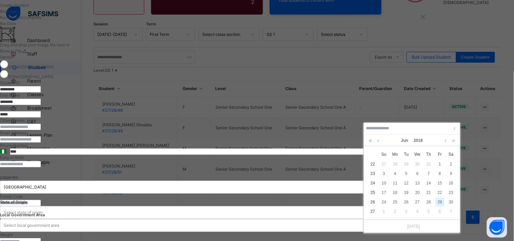
click at [372, 135] on link at bounding box center [370, 141] width 6 height 12
drag, startPoint x: 372, startPoint y: 120, endPoint x: 377, endPoint y: 119, distance: 5.3
click at [374, 135] on div "[DATE]" at bounding box center [411, 141] width 89 height 12
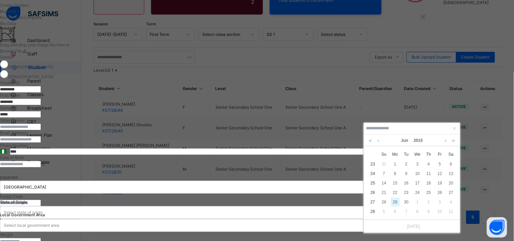
click at [377, 135] on link at bounding box center [378, 141] width 5 height 12
click at [372, 135] on link at bounding box center [370, 141] width 6 height 12
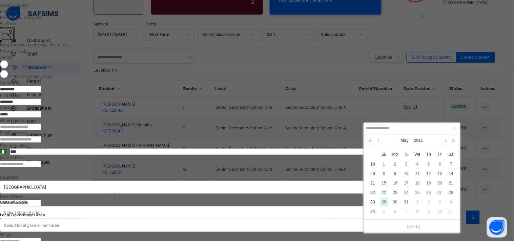
click at [372, 135] on link at bounding box center [370, 141] width 6 height 12
drag, startPoint x: 448, startPoint y: 125, endPoint x: 444, endPoint y: 125, distance: 3.5
click at [448, 135] on link at bounding box center [445, 141] width 5 height 12
click at [404, 188] on div "22" at bounding box center [406, 192] width 9 height 9
type input "**********"
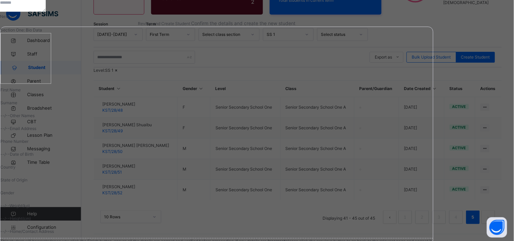
click at [434, 20] on div "Next" at bounding box center [217, 17] width 434 height 6
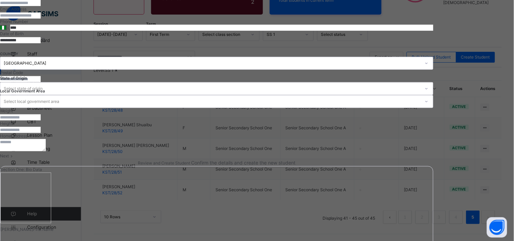
select select "**"
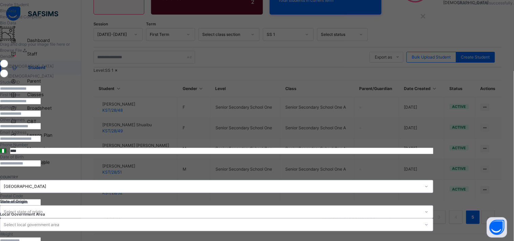
scroll to position [15, 0]
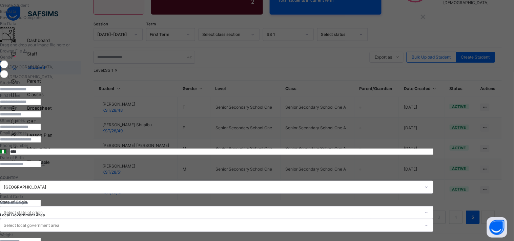
click at [41, 93] on input "text" at bounding box center [20, 89] width 41 height 6
type input "*********"
click at [41, 105] on input "text" at bounding box center [20, 102] width 41 height 6
type input "****"
click at [41, 118] on input "text" at bounding box center [20, 115] width 41 height 6
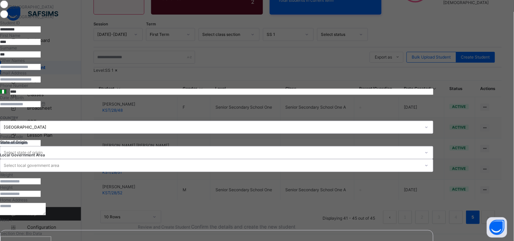
scroll to position [90, 0]
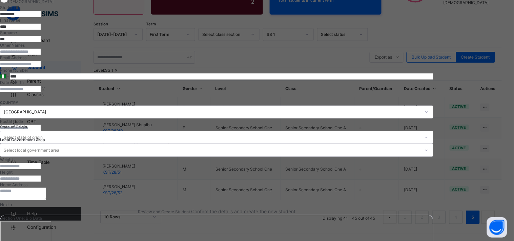
type input "***"
click at [41, 92] on input at bounding box center [20, 89] width 41 height 6
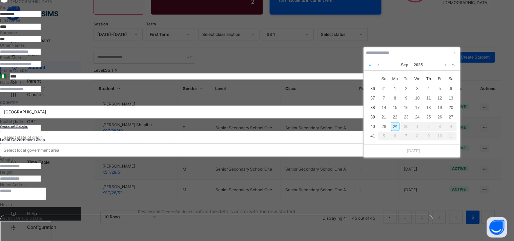
click at [371, 59] on link at bounding box center [370, 65] width 6 height 12
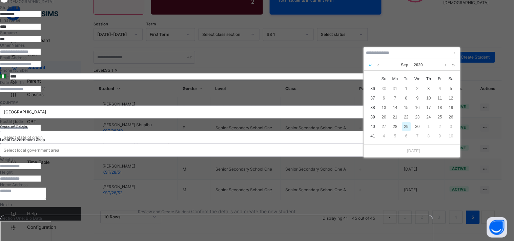
click at [371, 59] on link at bounding box center [370, 65] width 6 height 12
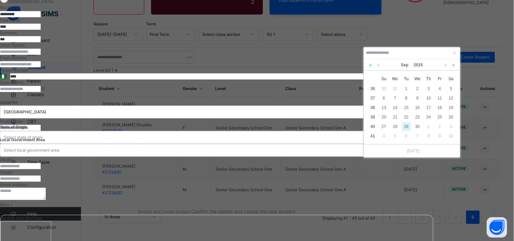
click at [371, 59] on link at bounding box center [370, 65] width 6 height 12
drag, startPoint x: 388, startPoint y: 96, endPoint x: 398, endPoint y: 101, distance: 11.2
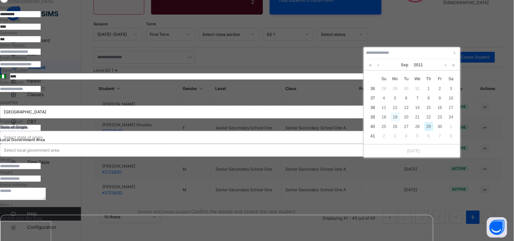
click at [388, 113] on div "18" at bounding box center [384, 117] width 9 height 9
type input "**********"
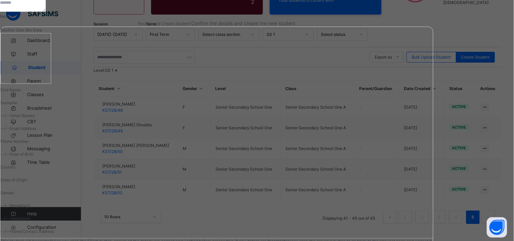
click at [9, 19] on span "Next" at bounding box center [4, 16] width 9 height 5
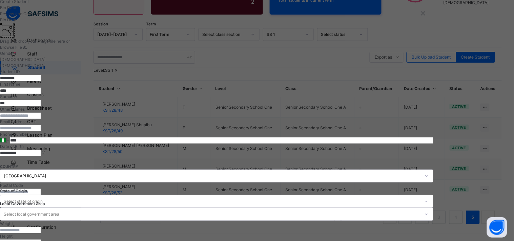
scroll to position [0, 0]
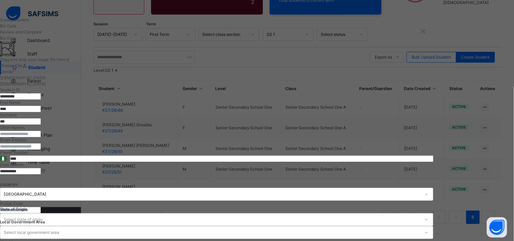
select select "**"
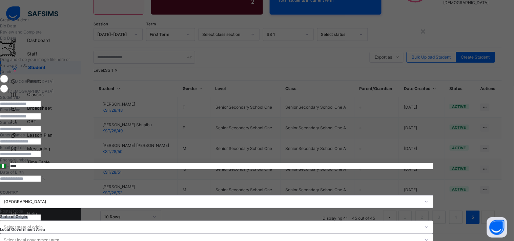
click at [41, 107] on input "text" at bounding box center [20, 104] width 41 height 6
type input "*********"
click at [41, 120] on input "text" at bounding box center [20, 117] width 41 height 6
type input "**********"
click at [41, 132] on input "text" at bounding box center [20, 129] width 41 height 6
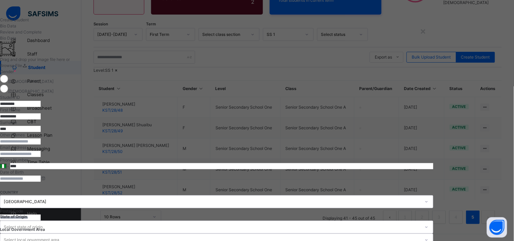
type input "****"
click at [41, 145] on input "text" at bounding box center [20, 142] width 41 height 6
type input "*****"
click at [41, 182] on input at bounding box center [20, 179] width 41 height 6
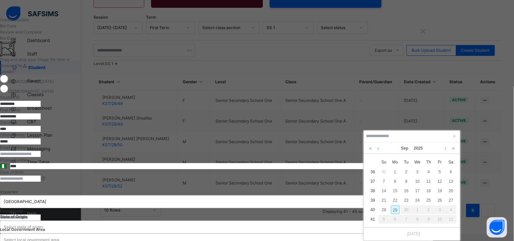
click at [379, 143] on link at bounding box center [378, 149] width 5 height 12
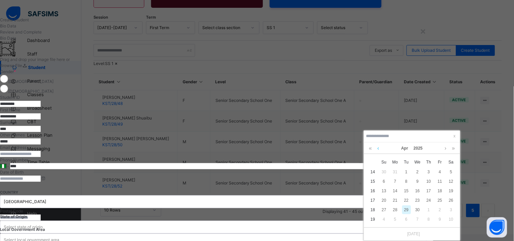
click at [379, 143] on link at bounding box center [378, 149] width 5 height 12
click at [445, 143] on link at bounding box center [445, 149] width 5 height 12
click at [372, 143] on link at bounding box center [370, 149] width 6 height 12
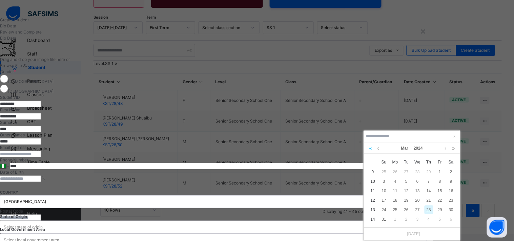
click at [372, 143] on link at bounding box center [370, 149] width 6 height 12
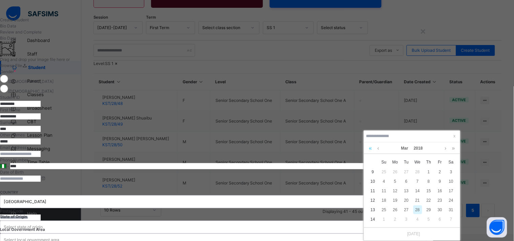
click at [372, 143] on link at bounding box center [370, 149] width 6 height 12
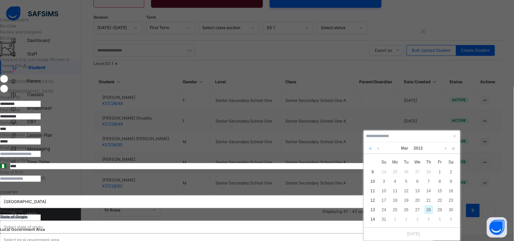
click at [372, 143] on link at bounding box center [370, 149] width 6 height 12
click at [425, 168] on div "3" at bounding box center [429, 172] width 9 height 9
type input "**********"
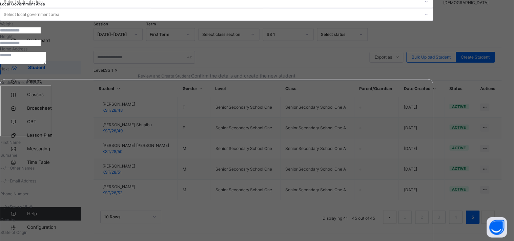
click at [434, 72] on div "Next" at bounding box center [217, 69] width 434 height 6
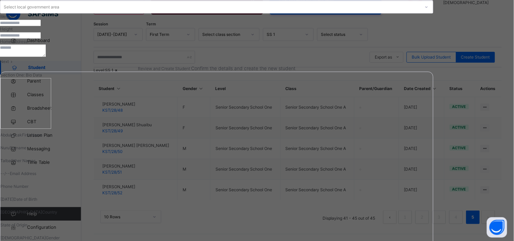
select select "**"
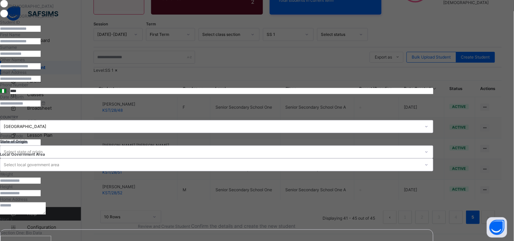
scroll to position [0, 0]
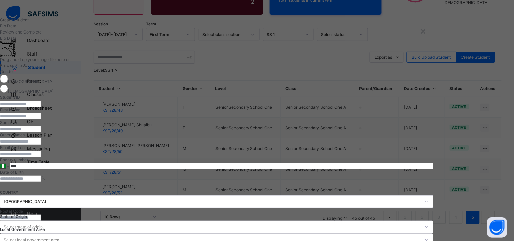
click at [41, 107] on input "text" at bounding box center [20, 104] width 41 height 6
type input "*********"
click at [41, 120] on input "text" at bounding box center [20, 117] width 41 height 6
type input "*****"
click at [41, 132] on input "text" at bounding box center [20, 129] width 41 height 6
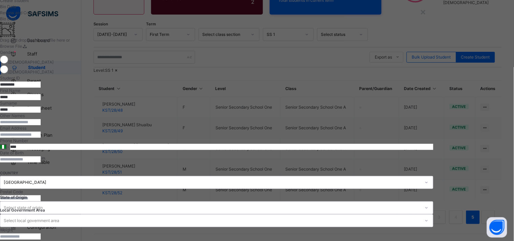
scroll to position [38, 0]
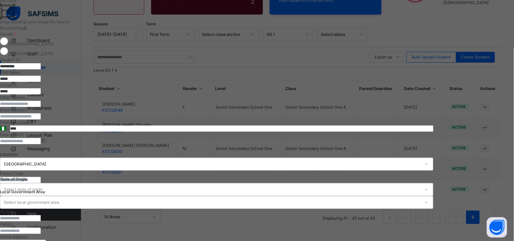
type input "*****"
click at [41, 144] on input at bounding box center [20, 141] width 41 height 6
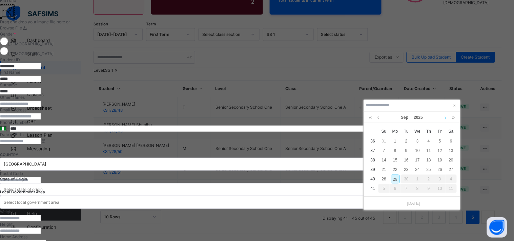
click at [444, 112] on link at bounding box center [445, 118] width 5 height 12
click at [372, 112] on link at bounding box center [370, 118] width 6 height 12
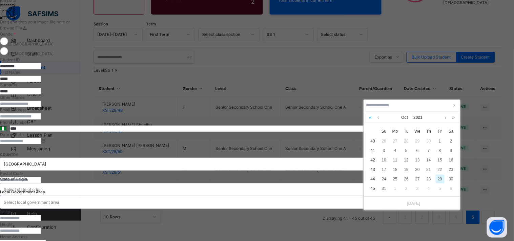
click at [372, 112] on link at bounding box center [370, 118] width 6 height 12
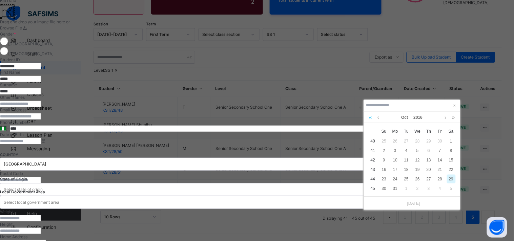
click at [372, 112] on link at bounding box center [370, 118] width 6 height 12
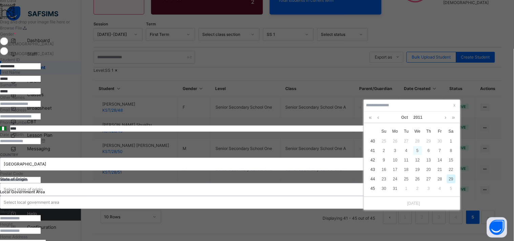
click at [415, 146] on div "5" at bounding box center [418, 150] width 9 height 9
type input "**********"
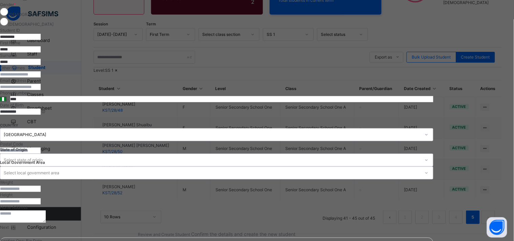
scroll to position [226, 0]
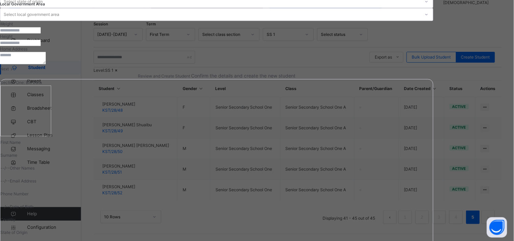
click at [434, 72] on div "Next" at bounding box center [217, 69] width 434 height 6
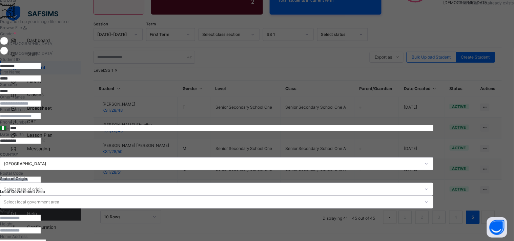
scroll to position [0, 0]
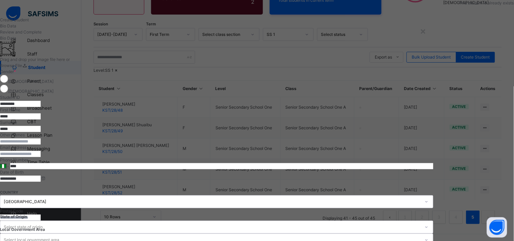
click at [41, 107] on input "*********" at bounding box center [20, 104] width 41 height 6
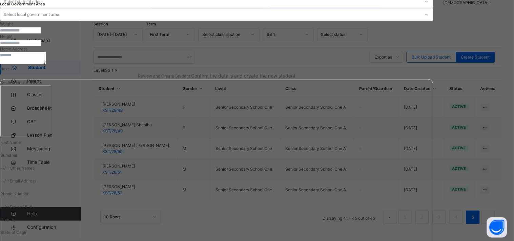
type input "*********"
click at [434, 72] on div "Next" at bounding box center [217, 69] width 434 height 6
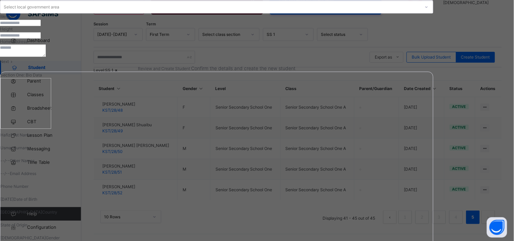
scroll to position [131, 0]
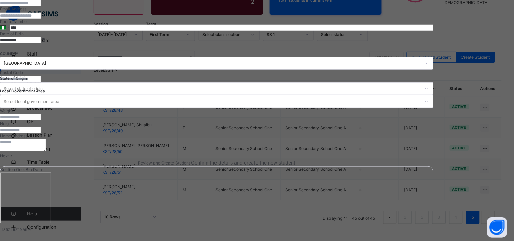
select select "**"
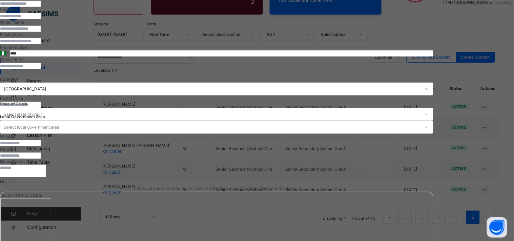
scroll to position [38, 0]
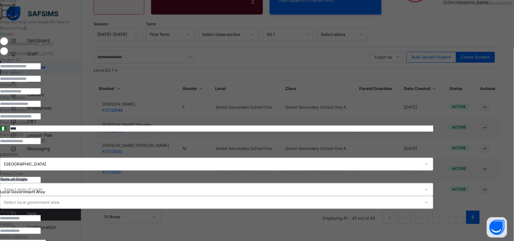
click at [41, 69] on input "text" at bounding box center [20, 66] width 41 height 6
type input "*********"
click at [41, 82] on input "text" at bounding box center [20, 79] width 41 height 6
type input "******"
click at [41, 95] on input "text" at bounding box center [20, 91] width 41 height 6
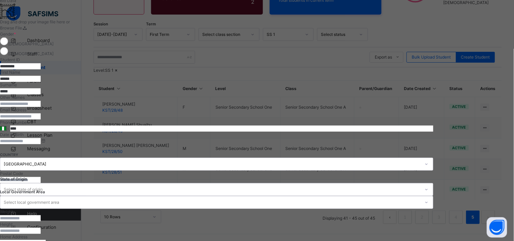
type input "*****"
click at [274, 107] on div "Other Names" at bounding box center [217, 101] width 434 height 13
click at [41, 107] on input "text" at bounding box center [20, 104] width 41 height 6
type input "*****"
click at [41, 144] on input at bounding box center [20, 141] width 41 height 6
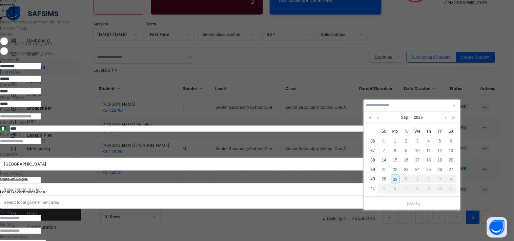
click at [377, 112] on link at bounding box center [378, 118] width 5 height 12
click at [372, 112] on link at bounding box center [370, 118] width 6 height 12
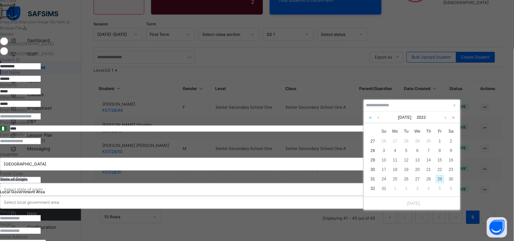
click at [372, 112] on link at bounding box center [370, 118] width 6 height 12
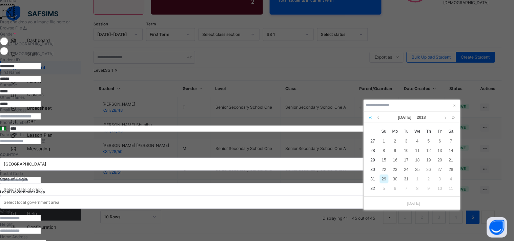
click at [372, 112] on link at bounding box center [370, 118] width 6 height 12
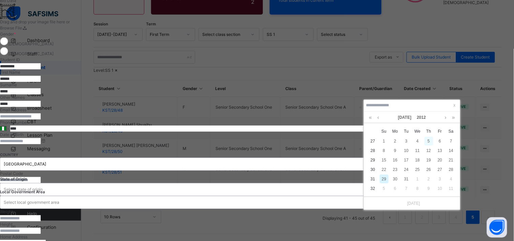
click at [432, 137] on div "5" at bounding box center [429, 141] width 9 height 9
type input "**********"
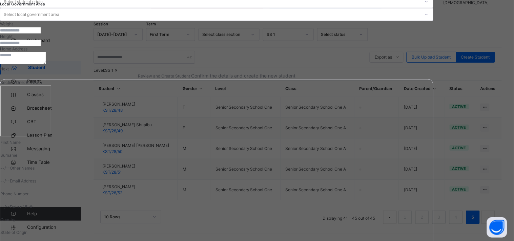
click at [434, 72] on div "Next" at bounding box center [217, 69] width 434 height 6
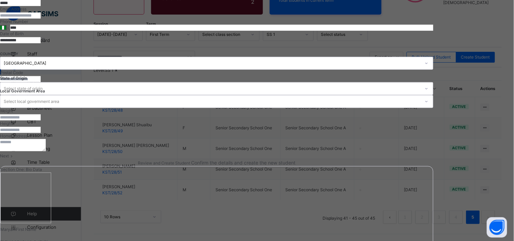
select select "**"
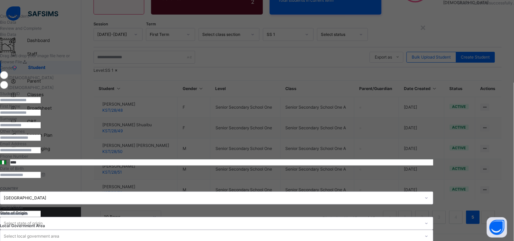
scroll to position [0, 0]
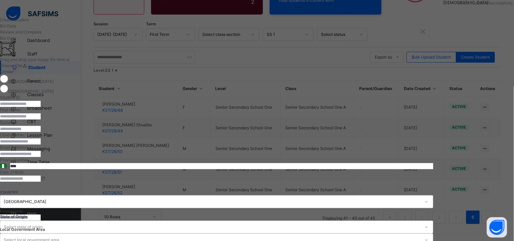
click at [249, 100] on div "**********" at bounding box center [217, 169] width 434 height 257
click at [41, 107] on input "text" at bounding box center [20, 104] width 41 height 6
type input "*********"
click at [41, 120] on input "text" at bounding box center [20, 117] width 41 height 6
type input "********"
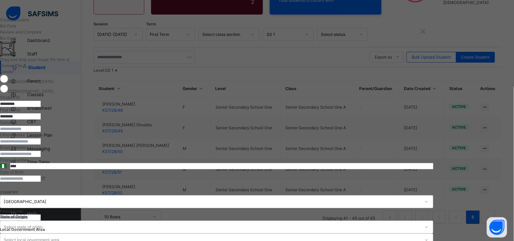
click at [41, 132] on input "text" at bounding box center [20, 129] width 41 height 6
type input "*****"
click at [41, 145] on input "text" at bounding box center [20, 142] width 41 height 6
type input "****"
click at [41, 182] on input at bounding box center [20, 179] width 41 height 6
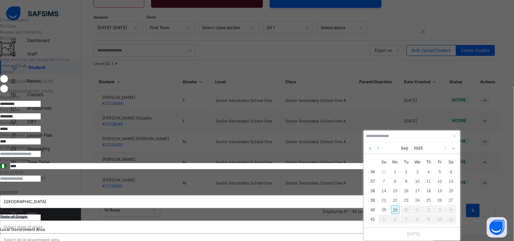
click at [377, 143] on link at bounding box center [378, 149] width 5 height 12
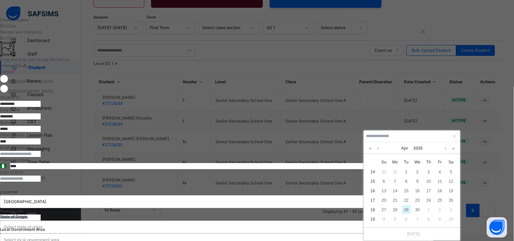
click at [448, 143] on div "[DATE]" at bounding box center [411, 149] width 89 height 12
click at [447, 143] on link at bounding box center [445, 149] width 5 height 12
click at [371, 143] on link at bounding box center [370, 149] width 6 height 12
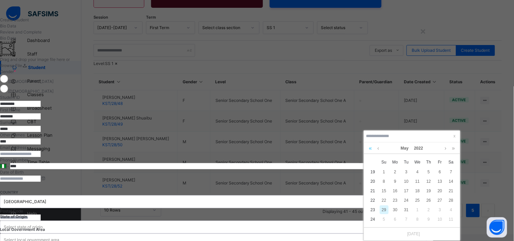
click at [371, 143] on link at bounding box center [370, 149] width 6 height 12
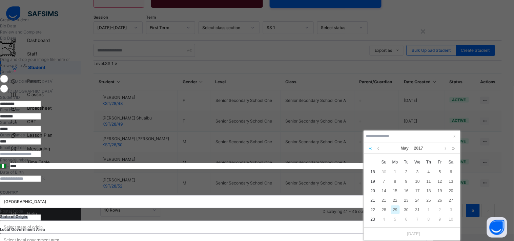
click at [371, 143] on link at bounding box center [370, 149] width 6 height 12
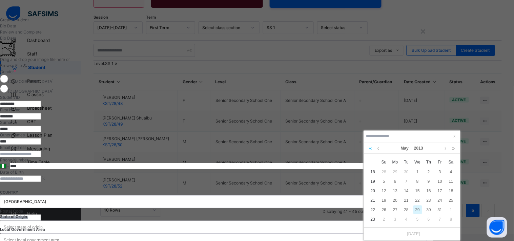
click at [371, 143] on link at bounding box center [370, 149] width 6 height 12
click at [405, 206] on div "27" at bounding box center [406, 210] width 9 height 9
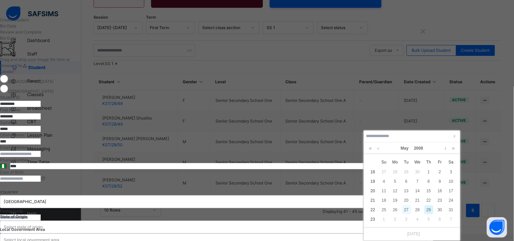
type input "**********"
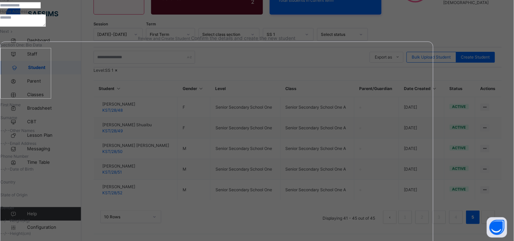
click at [434, 35] on div "Next" at bounding box center [217, 31] width 434 height 6
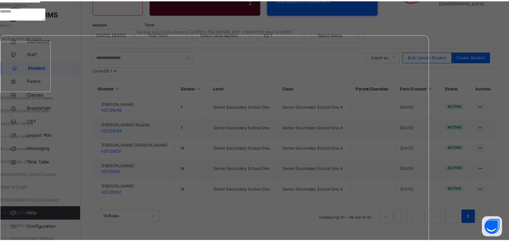
scroll to position [131, 0]
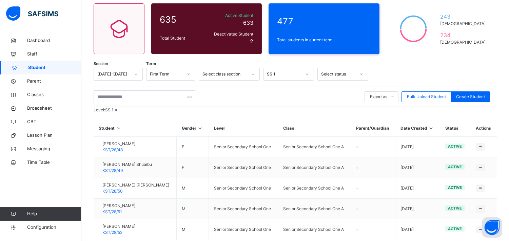
scroll to position [38, 0]
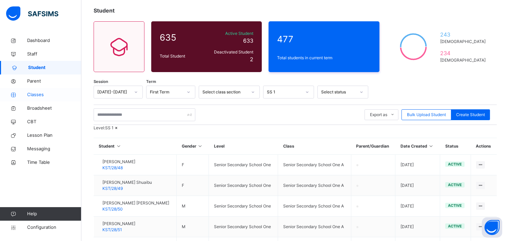
click at [45, 100] on link "Classes" at bounding box center [40, 95] width 81 height 14
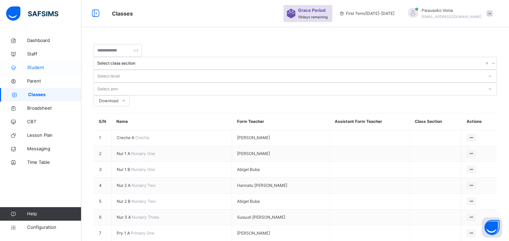
click at [52, 70] on span "Student" at bounding box center [54, 67] width 54 height 7
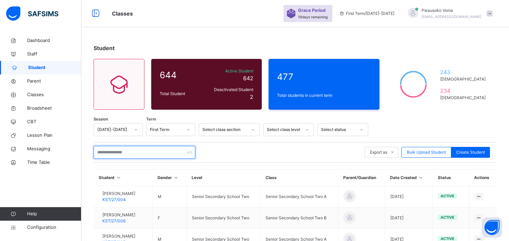
drag, startPoint x: 135, startPoint y: 154, endPoint x: 130, endPoint y: 152, distance: 5.0
click at [135, 154] on input "text" at bounding box center [145, 152] width 102 height 13
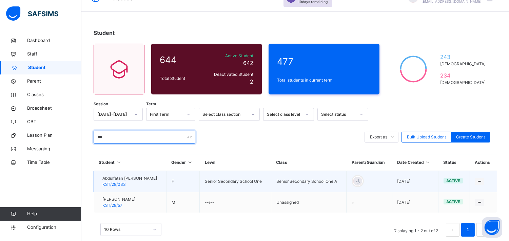
scroll to position [28, 0]
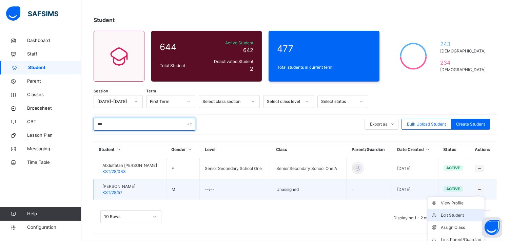
type input "***"
click at [455, 212] on li "Edit Student" at bounding box center [456, 215] width 56 height 12
select select "**"
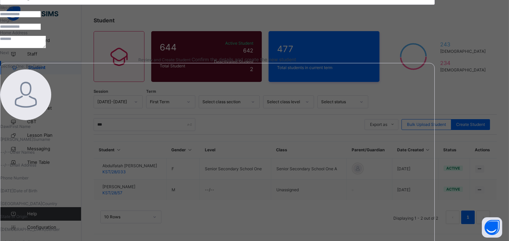
click at [435, 56] on div "Next" at bounding box center [217, 53] width 435 height 6
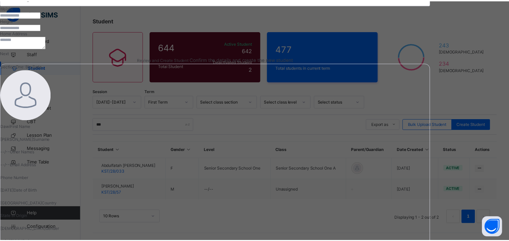
scroll to position [131, 0]
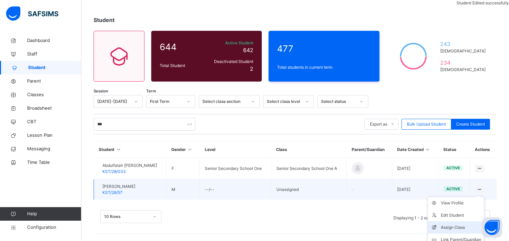
click at [451, 231] on div "Assign Class" at bounding box center [461, 227] width 40 height 7
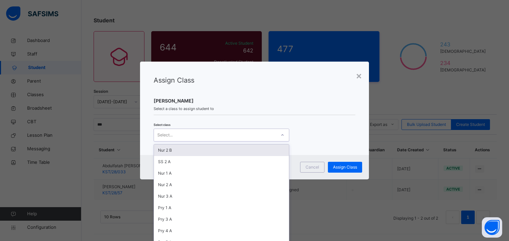
click at [176, 134] on div "Select..." at bounding box center [215, 135] width 122 height 11
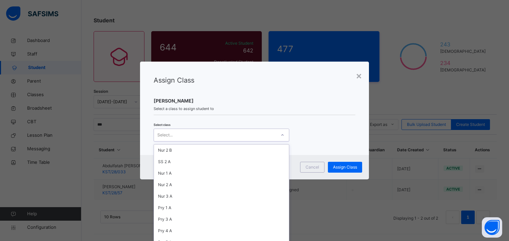
scroll to position [113, 0]
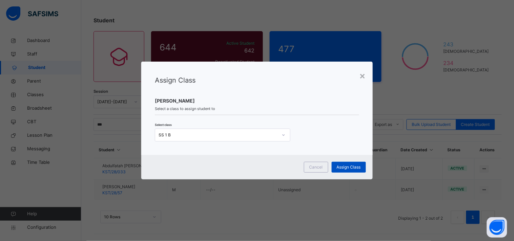
click at [344, 165] on span "Assign Class" at bounding box center [349, 167] width 24 height 6
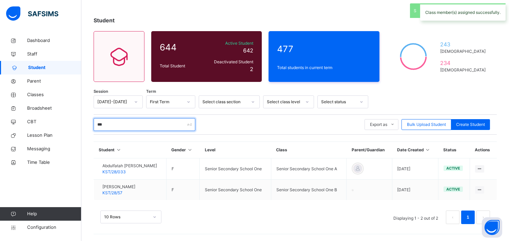
drag, startPoint x: 108, startPoint y: 127, endPoint x: 97, endPoint y: 124, distance: 11.5
click at [97, 124] on input "***" at bounding box center [145, 124] width 102 height 13
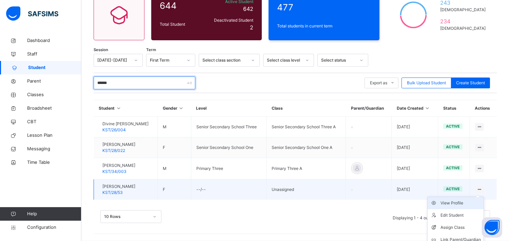
scroll to position [87, 0]
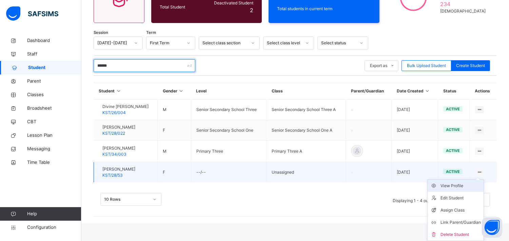
type input "******"
click at [483, 191] on li "View Profile" at bounding box center [455, 186] width 56 height 12
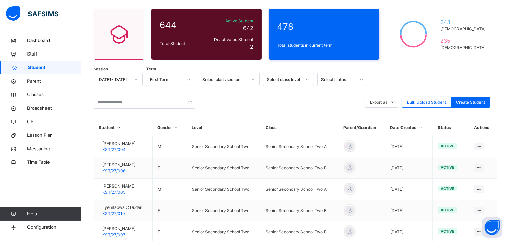
scroll to position [49, 0]
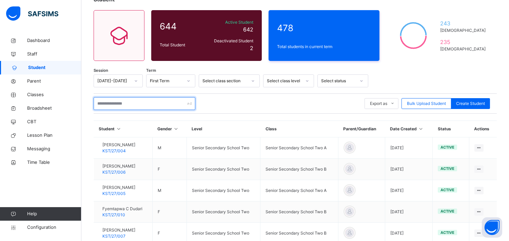
click at [149, 102] on input "text" at bounding box center [145, 103] width 102 height 13
type input "******"
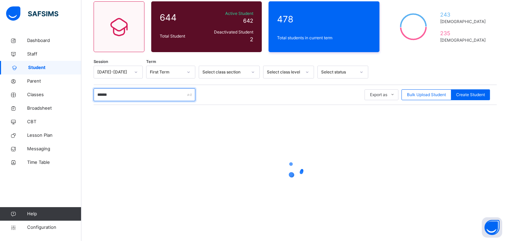
scroll to position [60, 0]
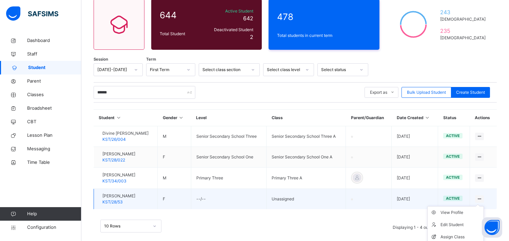
click at [482, 198] on div at bounding box center [479, 199] width 9 height 7
click at [460, 236] on div "Assign Class" at bounding box center [460, 237] width 40 height 7
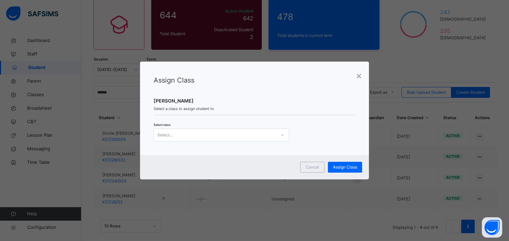
click at [175, 136] on div "Select..." at bounding box center [215, 135] width 122 height 11
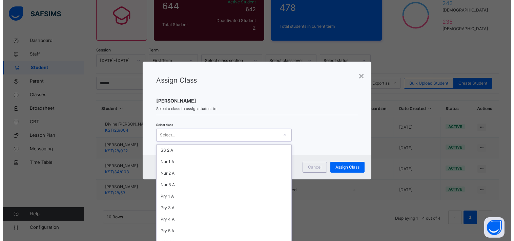
scroll to position [113, 0]
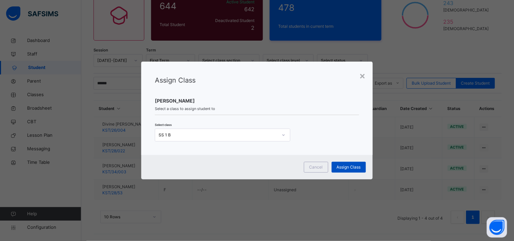
click at [339, 171] on div "Assign Class" at bounding box center [349, 167] width 34 height 11
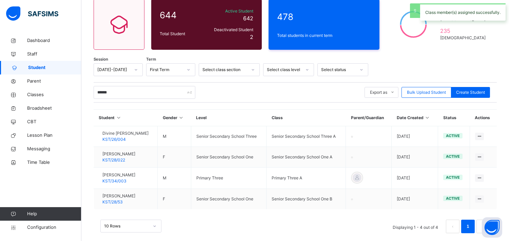
scroll to position [69, 0]
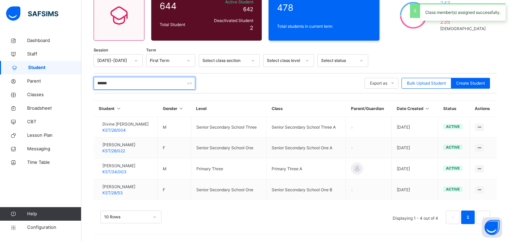
drag, startPoint x: 133, startPoint y: 82, endPoint x: 87, endPoint y: 81, distance: 46.1
click at [87, 81] on div "Student 644 Total Student Active Student 642 Deactivated Student 2 478 Total st…" at bounding box center [294, 103] width 427 height 277
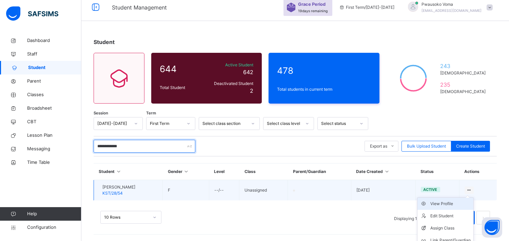
scroll to position [24, 0]
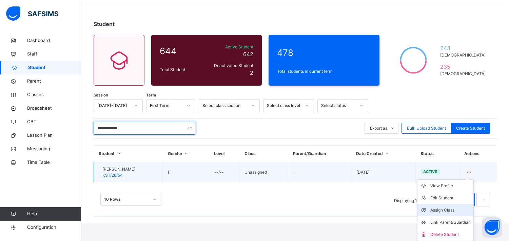
type input "**********"
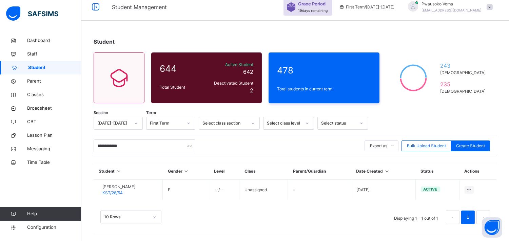
click at [0, 0] on li "Assign Class" at bounding box center [0, 0] width 0 height 0
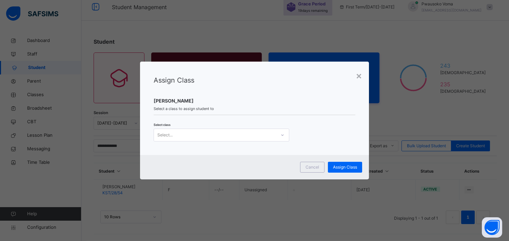
scroll to position [6, 0]
click at [165, 135] on div "Select..." at bounding box center [164, 135] width 15 height 13
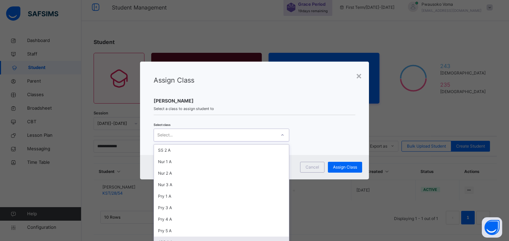
scroll to position [113, 0]
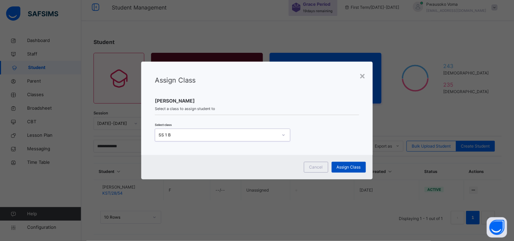
click at [340, 166] on span "Assign Class" at bounding box center [349, 167] width 24 height 6
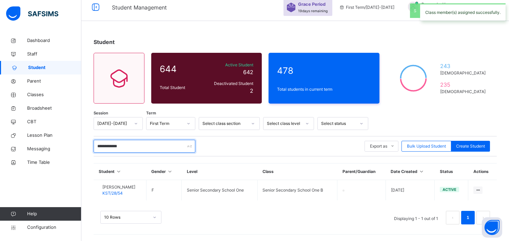
drag, startPoint x: 154, startPoint y: 148, endPoint x: 86, endPoint y: 148, distance: 68.1
click at [86, 148] on div "**********" at bounding box center [294, 135] width 427 height 214
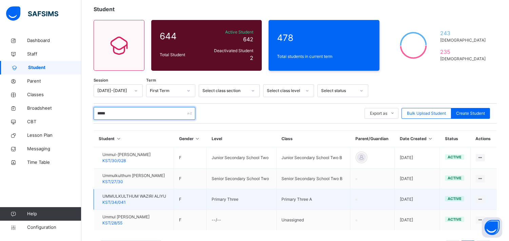
scroll to position [69, 0]
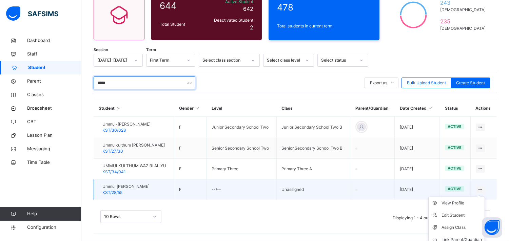
type input "*****"
click at [483, 197] on ul "View Profile Edit Student Assign Class Link Parent/Guardian Delete Student" at bounding box center [456, 228] width 57 height 62
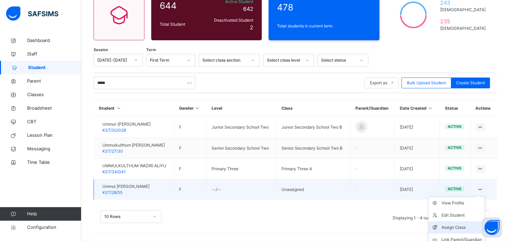
click at [454, 223] on li "Assign Class" at bounding box center [456, 228] width 56 height 12
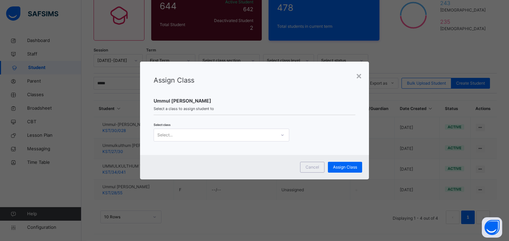
scroll to position [0, 0]
click at [255, 137] on div "Select..." at bounding box center [215, 135] width 122 height 11
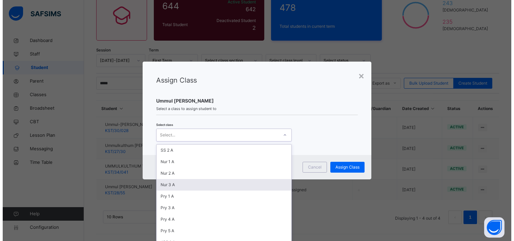
scroll to position [159, 0]
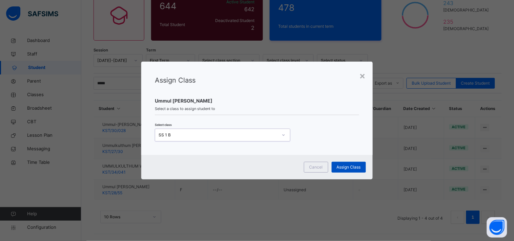
click at [338, 170] on span "Assign Class" at bounding box center [349, 167] width 24 height 6
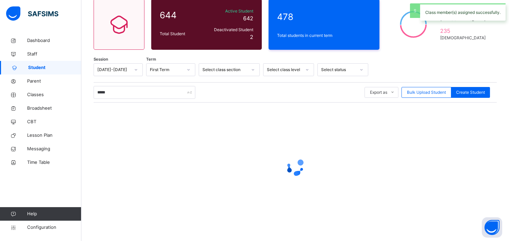
scroll to position [69, 0]
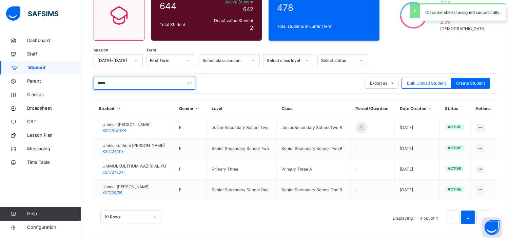
drag, startPoint x: 132, startPoint y: 83, endPoint x: 85, endPoint y: 75, distance: 46.9
click at [85, 75] on div "Student 644 Total Student Active Student 642 Deactivated Student 2 478 Total st…" at bounding box center [294, 103] width 427 height 277
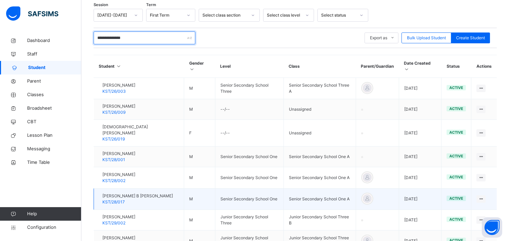
scroll to position [198, 0]
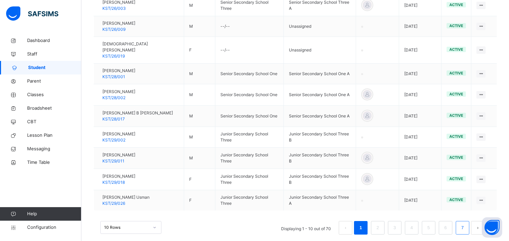
type input "**********"
click at [465, 224] on link "7" at bounding box center [462, 228] width 6 height 9
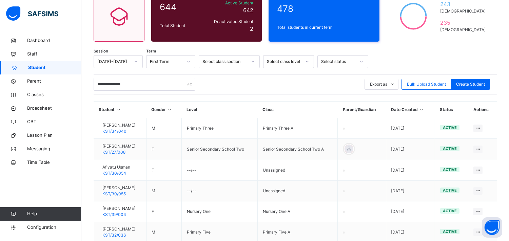
scroll to position [188, 0]
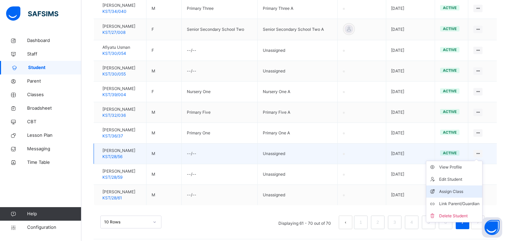
click at [465, 191] on div "Assign Class" at bounding box center [459, 191] width 40 height 7
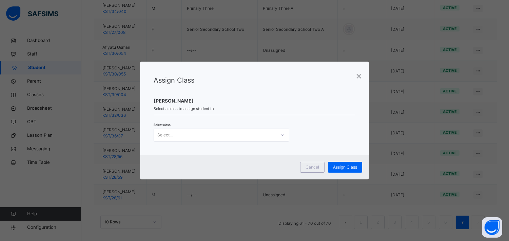
click at [277, 136] on div at bounding box center [283, 135] width 12 height 11
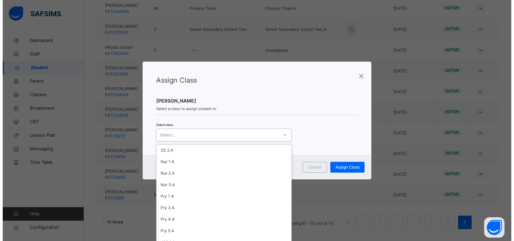
scroll to position [113, 0]
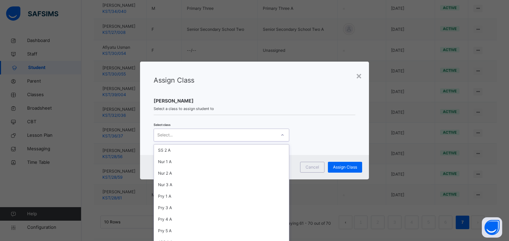
drag, startPoint x: 175, startPoint y: 219, endPoint x: 196, endPoint y: 211, distance: 22.3
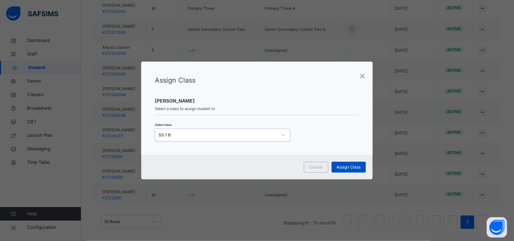
click at [356, 167] on span "Assign Class" at bounding box center [349, 167] width 24 height 6
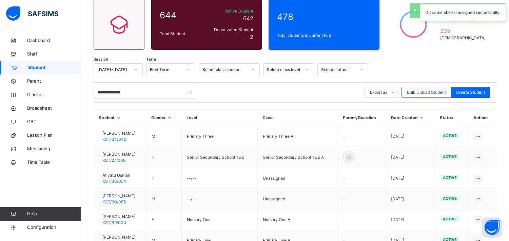
scroll to position [188, 0]
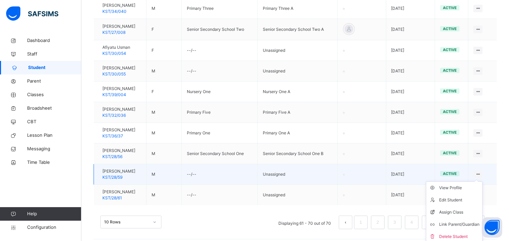
click at [482, 182] on ul "View Profile Edit Student Assign Class Link Parent/Guardian Delete Student" at bounding box center [454, 213] width 57 height 62
click at [456, 208] on li "Assign Class" at bounding box center [454, 212] width 56 height 12
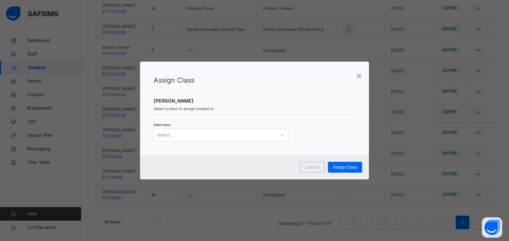
scroll to position [0, 0]
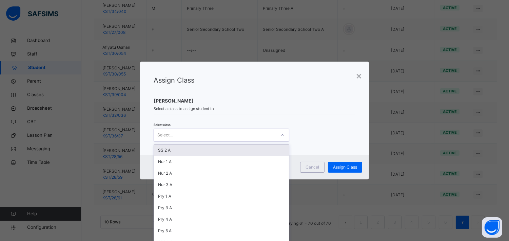
click at [238, 134] on div "Select..." at bounding box center [215, 135] width 122 height 11
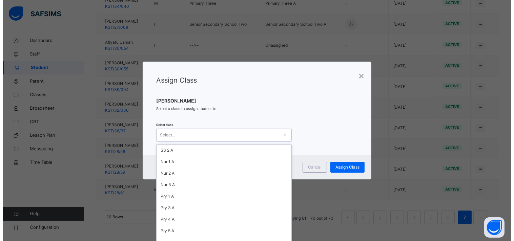
scroll to position [113, 0]
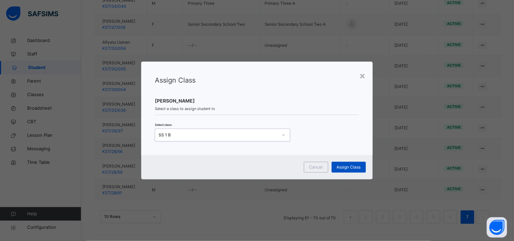
click at [355, 166] on span "Assign Class" at bounding box center [349, 167] width 24 height 6
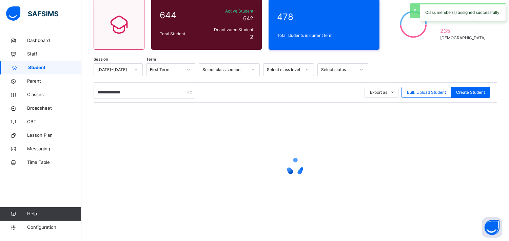
scroll to position [194, 0]
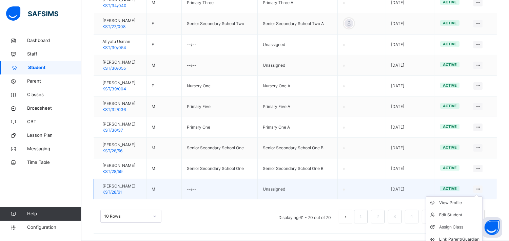
click at [481, 188] on icon at bounding box center [478, 189] width 6 height 5
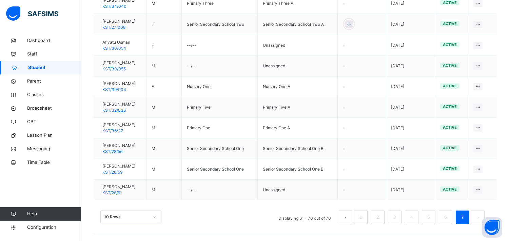
click at [0, 0] on li "Assign Class" at bounding box center [0, 0] width 0 height 0
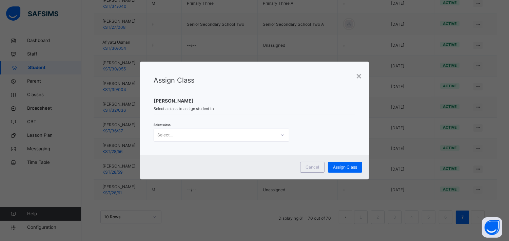
scroll to position [0, 0]
click at [278, 137] on div at bounding box center [283, 135] width 12 height 11
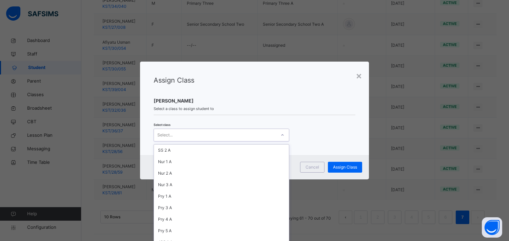
scroll to position [151, 0]
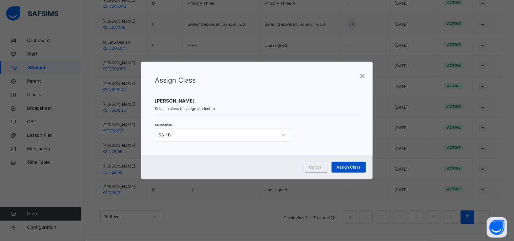
click at [333, 166] on div "Assign Class" at bounding box center [349, 167] width 34 height 11
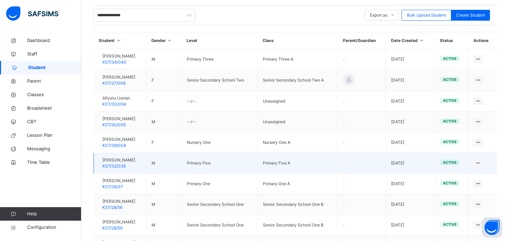
scroll to position [81, 0]
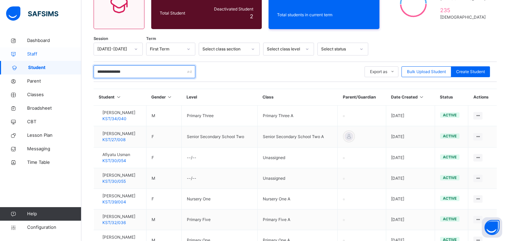
drag, startPoint x: 132, startPoint y: 74, endPoint x: 80, endPoint y: 60, distance: 53.3
click at [80, 60] on div "**********" at bounding box center [254, 136] width 509 height 435
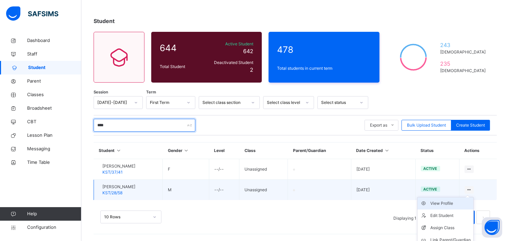
scroll to position [45, 0]
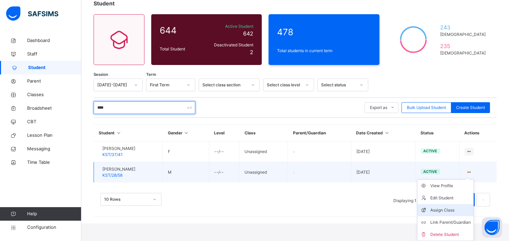
type input "****"
click at [455, 207] on div "Assign Class" at bounding box center [450, 210] width 40 height 7
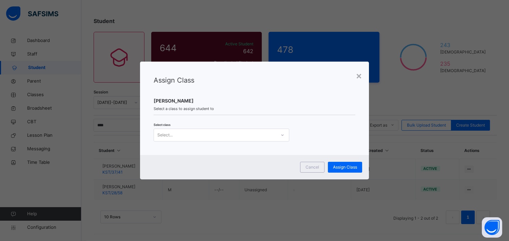
scroll to position [27, 0]
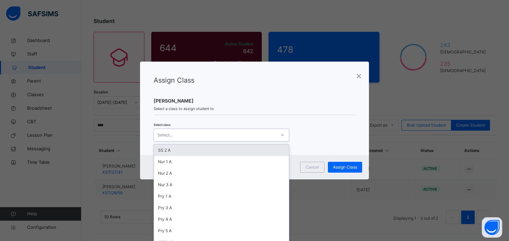
click at [174, 134] on div "Select..." at bounding box center [215, 135] width 122 height 11
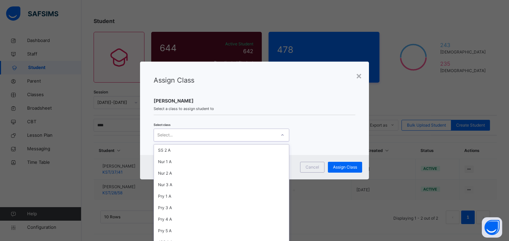
scroll to position [159, 0]
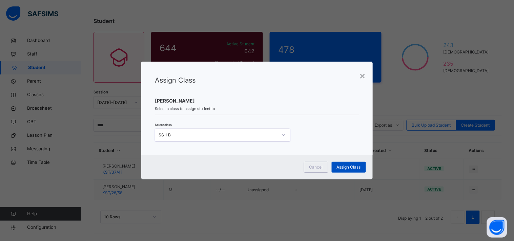
click at [350, 166] on span "Assign Class" at bounding box center [349, 167] width 24 height 6
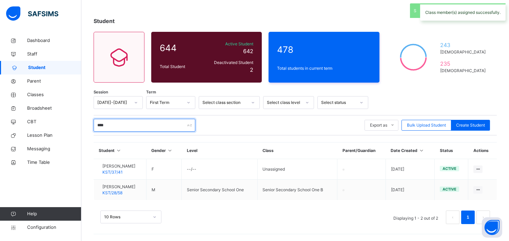
drag, startPoint x: 151, startPoint y: 123, endPoint x: 95, endPoint y: 120, distance: 55.4
click at [95, 120] on input "****" at bounding box center [145, 125] width 102 height 13
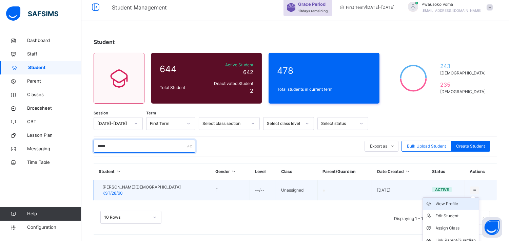
scroll to position [24, 0]
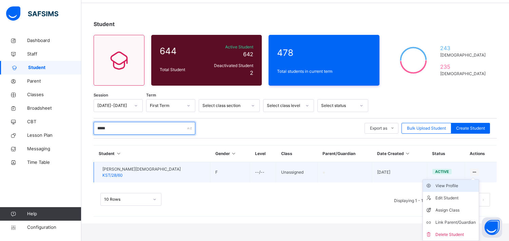
type input "*****"
click at [476, 185] on div "View Profile" at bounding box center [456, 186] width 40 height 7
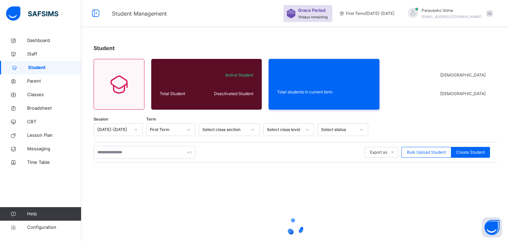
scroll to position [24, 0]
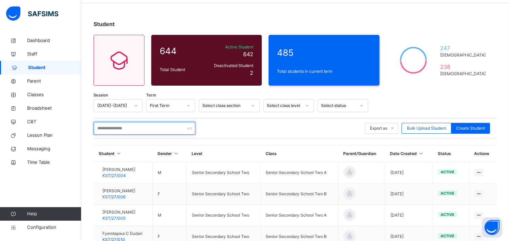
click at [161, 124] on input "text" at bounding box center [145, 128] width 102 height 13
type input "*"
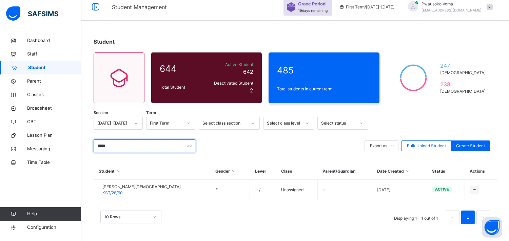
scroll to position [6, 0]
type input "*****"
click at [0, 0] on li "Assign Class" at bounding box center [0, 0] width 0 height 0
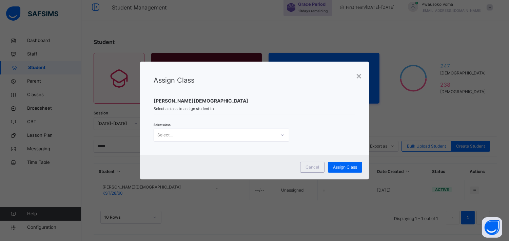
click at [191, 133] on div "Select..." at bounding box center [215, 135] width 122 height 11
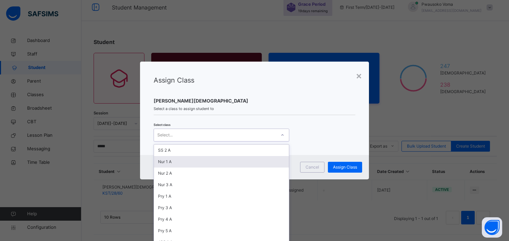
scroll to position [151, 0]
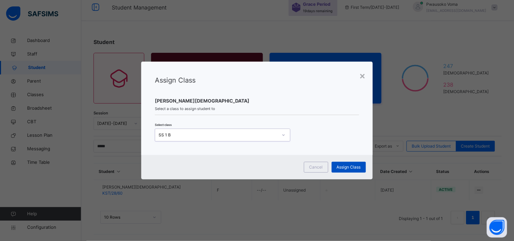
click at [342, 170] on span "Assign Class" at bounding box center [349, 167] width 24 height 6
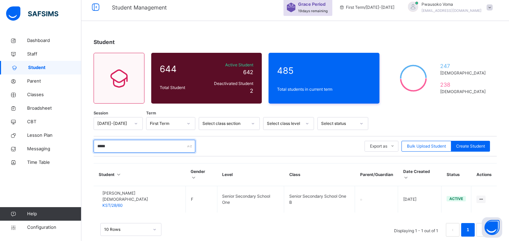
drag, startPoint x: 115, startPoint y: 140, endPoint x: 91, endPoint y: 146, distance: 24.8
click at [91, 146] on div "Student 644 Total Student Active Student 642 Deactivated Student 2 485 Total st…" at bounding box center [294, 141] width 427 height 226
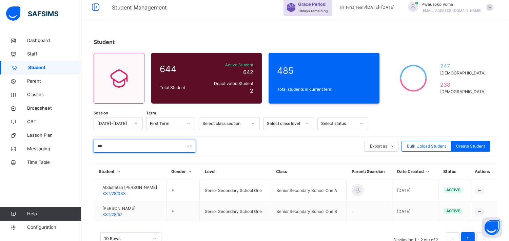
click at [106, 140] on input "***" at bounding box center [145, 146] width 102 height 13
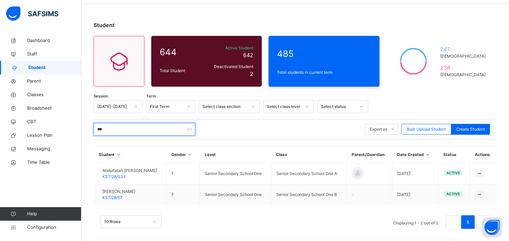
scroll to position [28, 0]
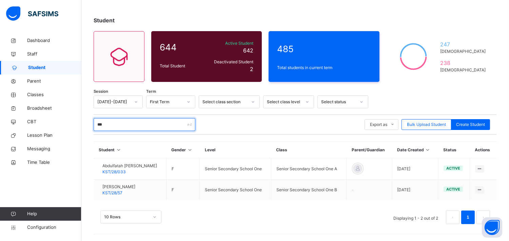
type input "***"
